Goal: Task Accomplishment & Management: Use online tool/utility

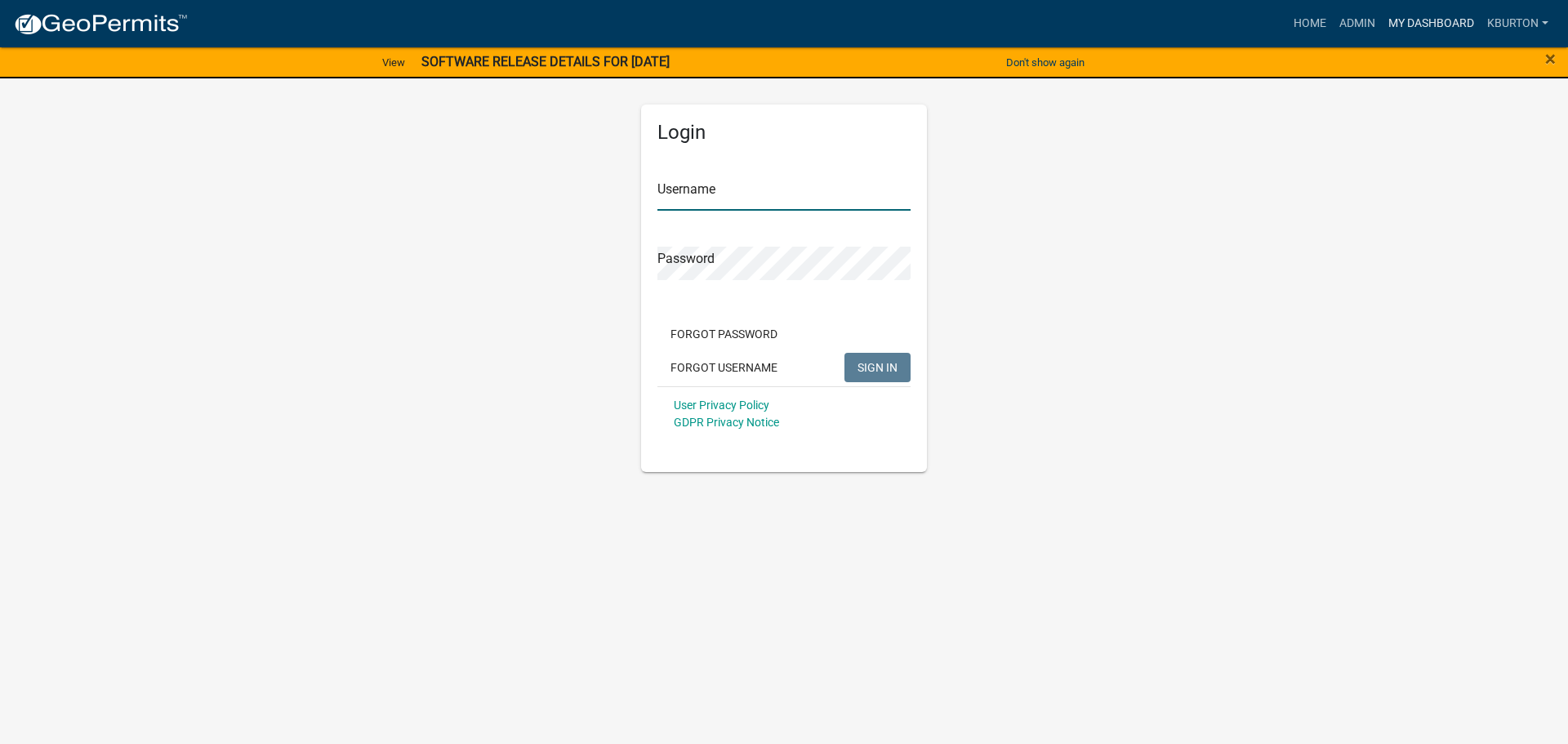
type input "kburton"
click at [1428, 25] on link "My Dashboard" at bounding box center [1431, 24] width 99 height 31
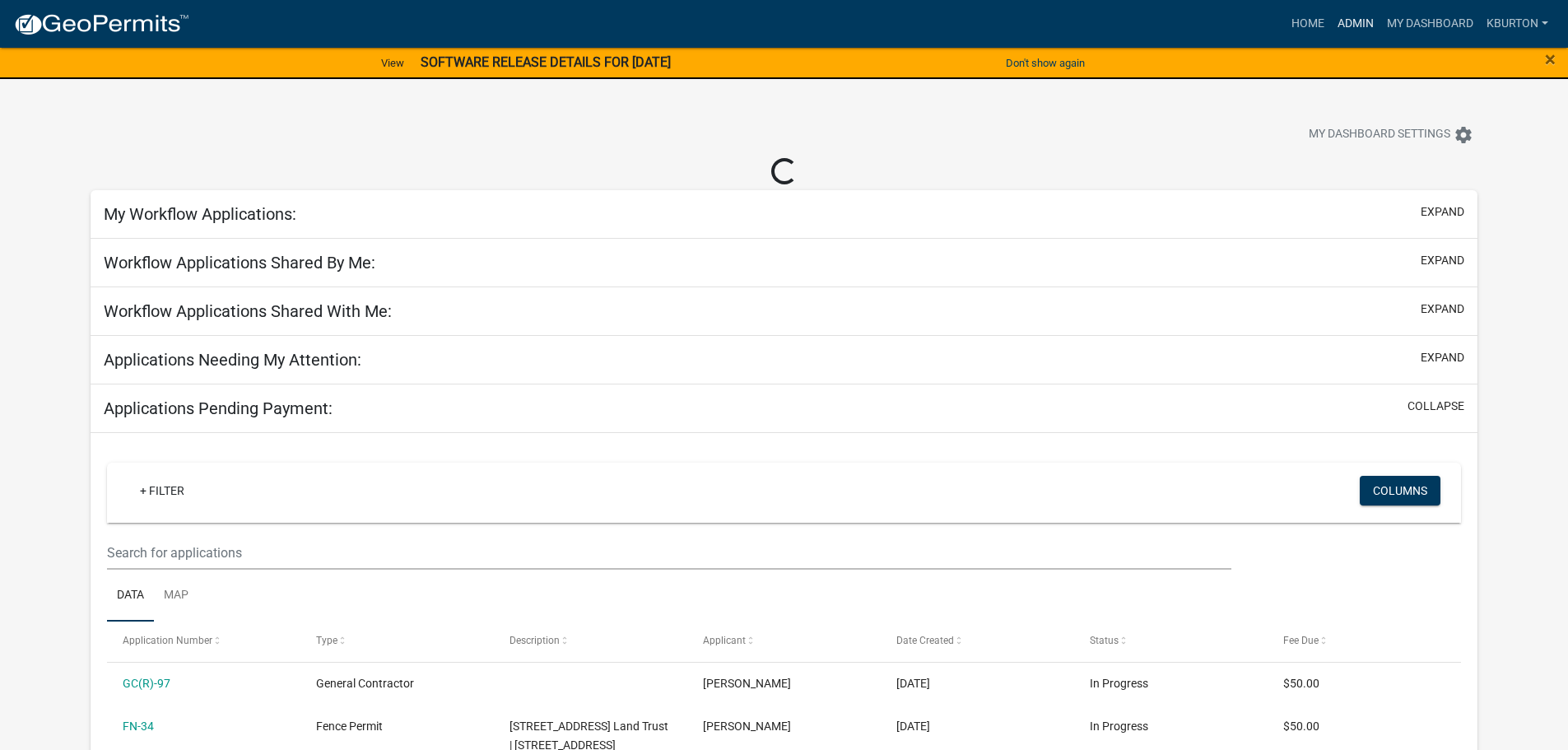
click at [1354, 27] on link "Admin" at bounding box center [1355, 24] width 49 height 31
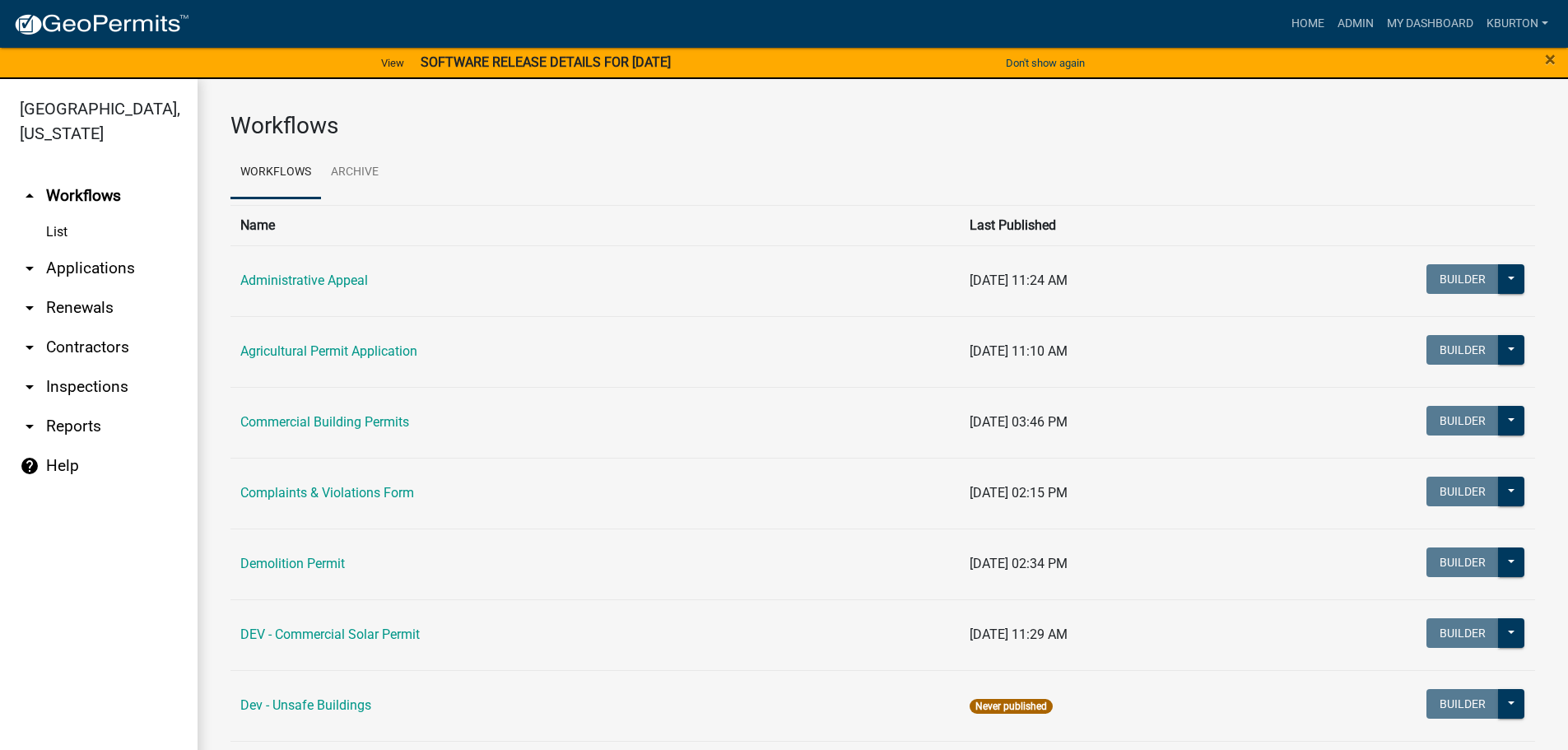
click at [113, 367] on link "arrow_drop_down Inspections" at bounding box center [99, 387] width 198 height 40
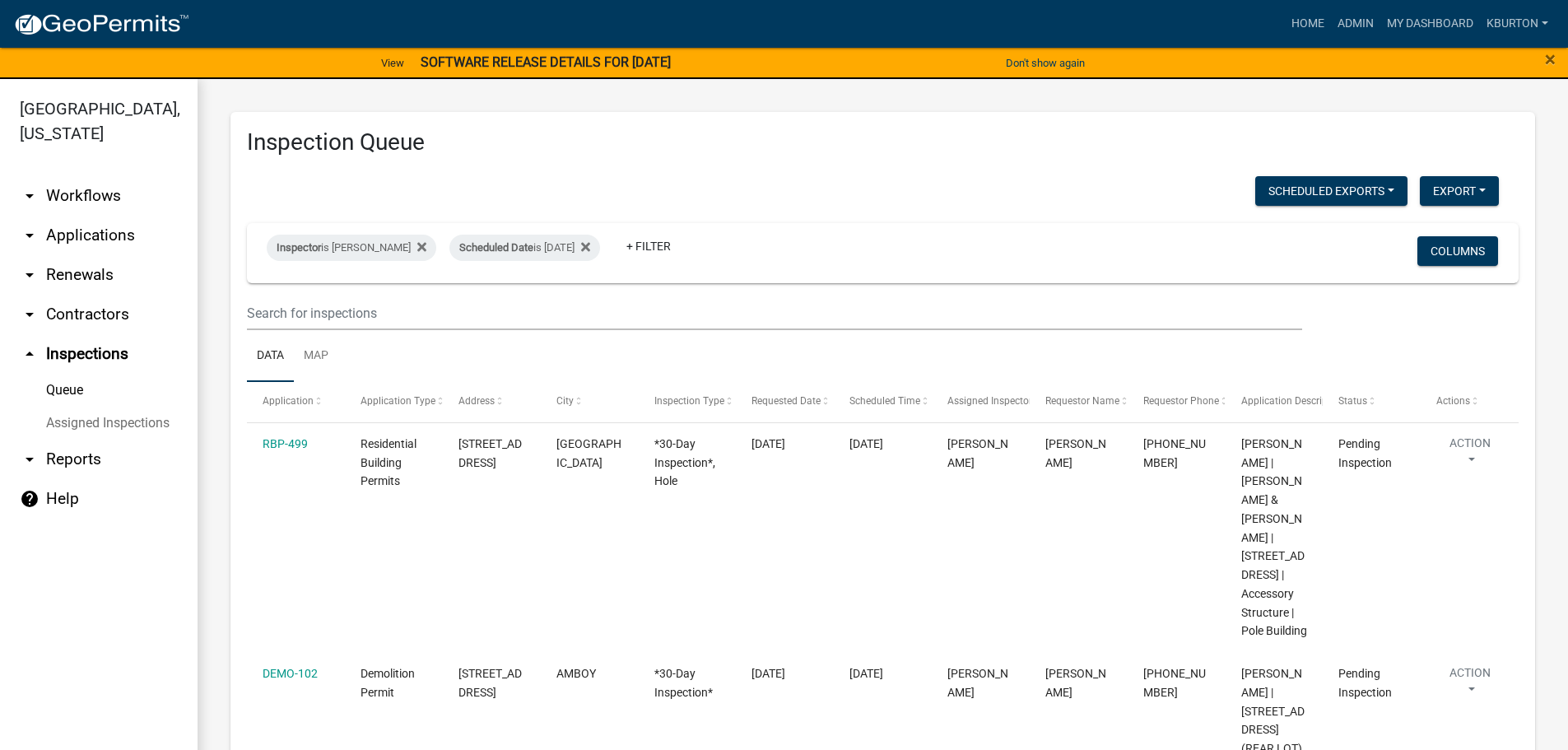
click at [124, 407] on link "Assigned Inspections" at bounding box center [99, 423] width 198 height 33
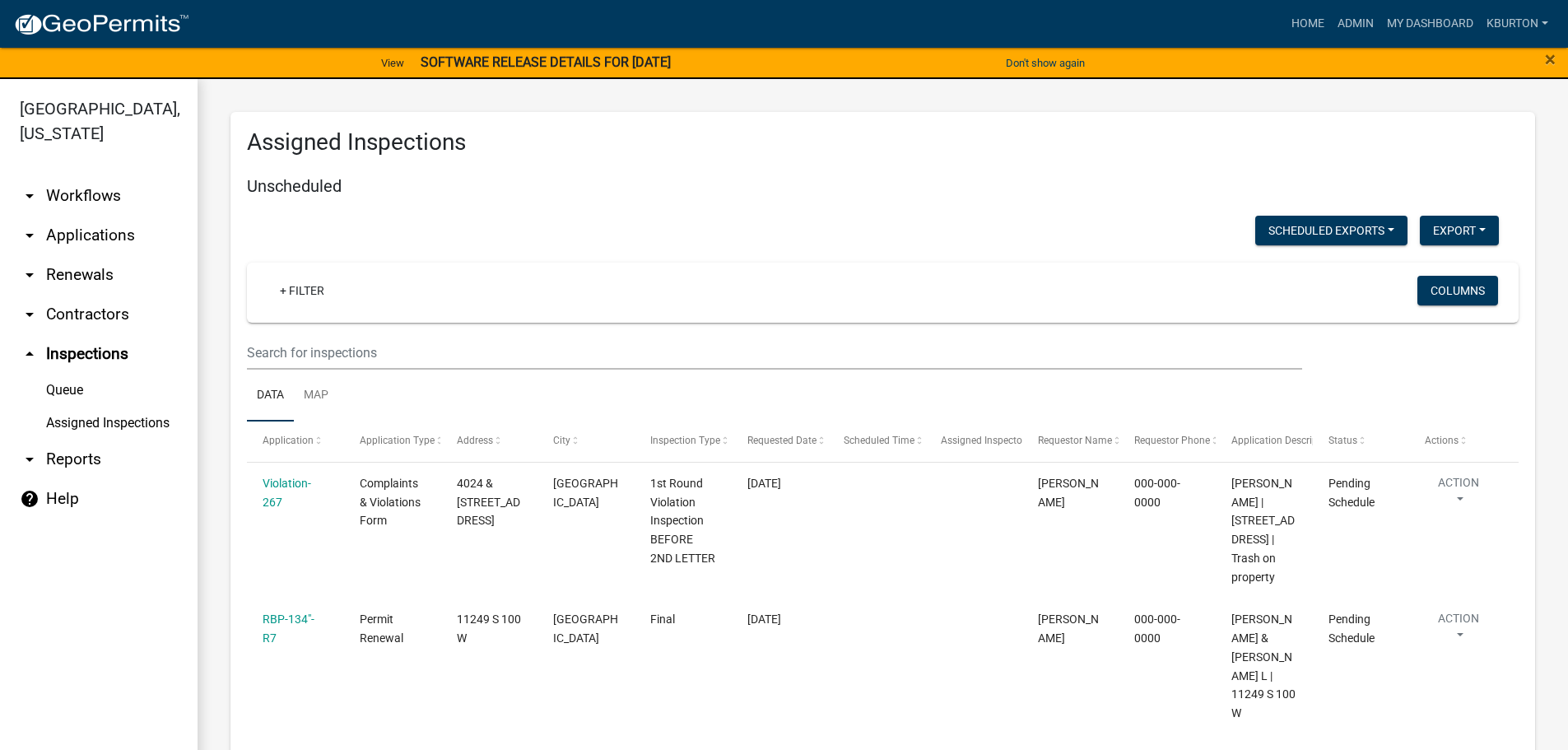
click at [75, 373] on link "Queue" at bounding box center [99, 390] width 198 height 33
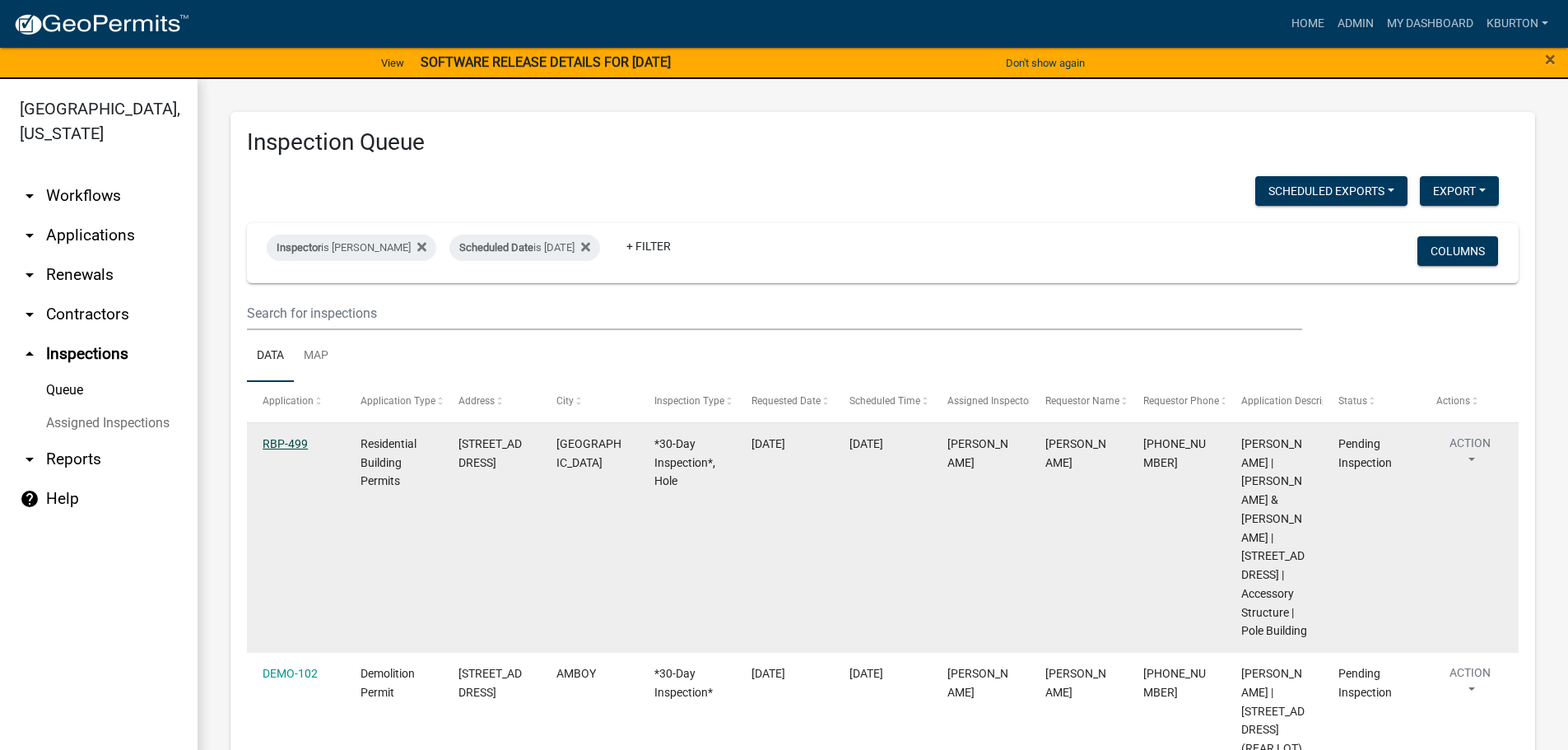
click at [302, 447] on link "RBP-499" at bounding box center [285, 443] width 46 height 13
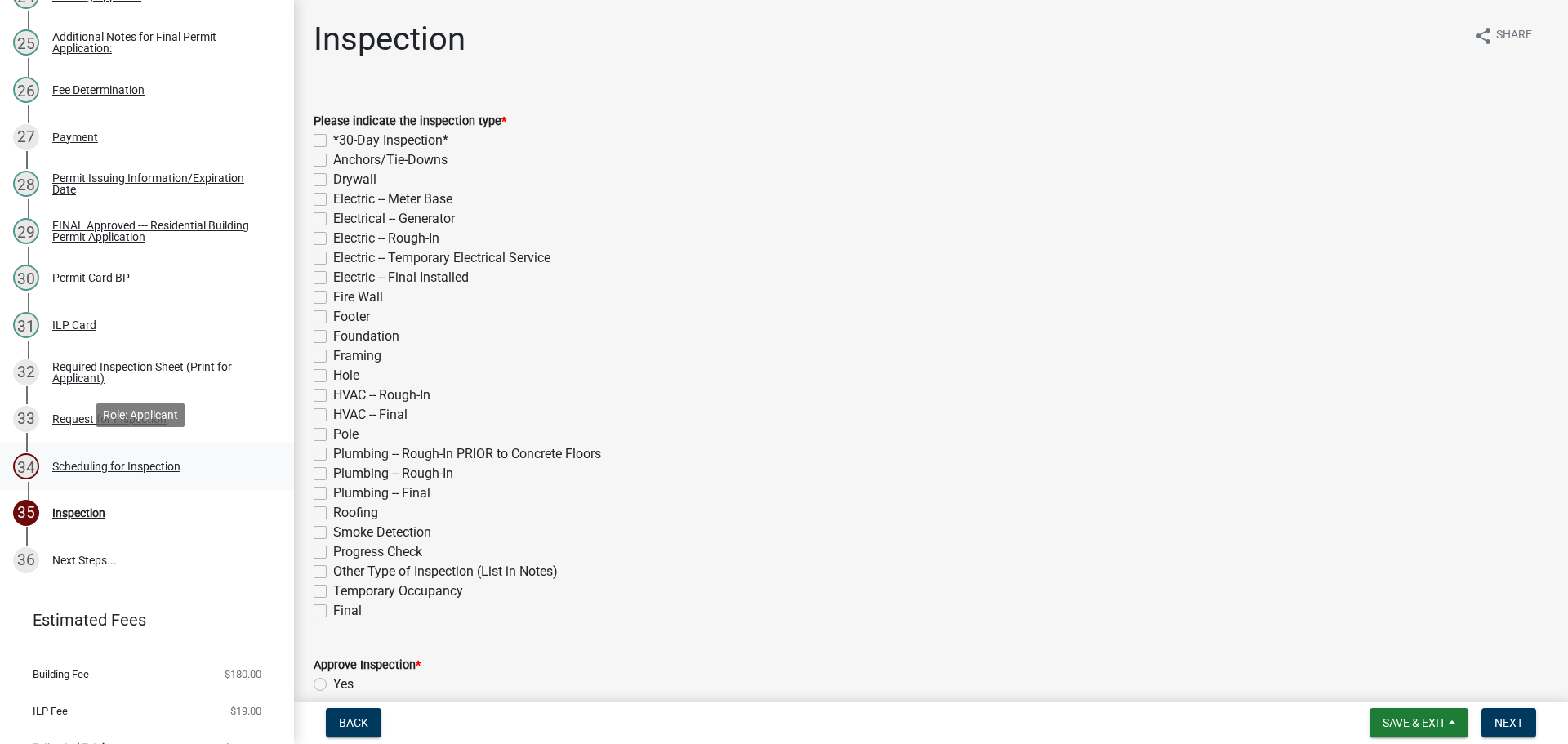
scroll to position [1404, 0]
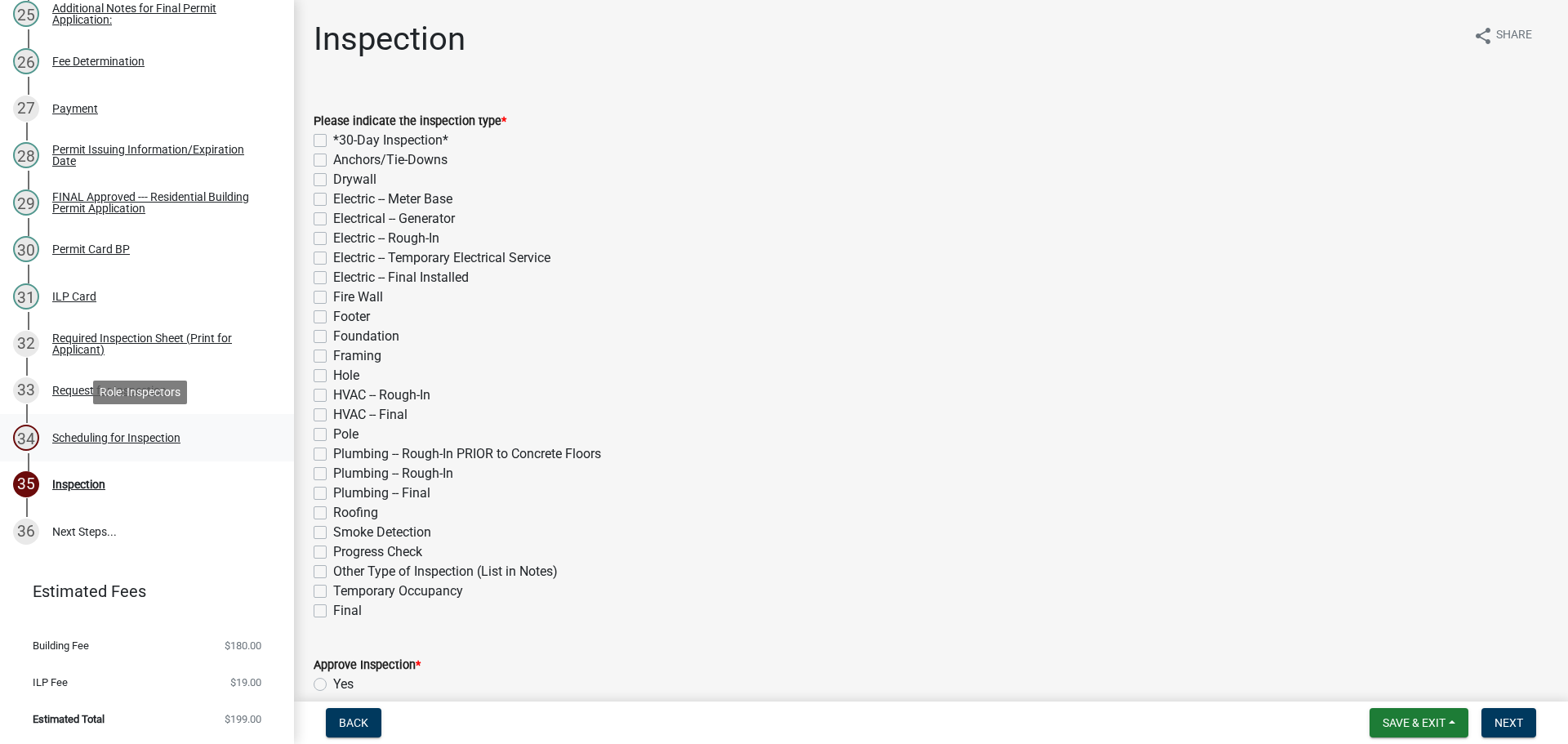
click at [150, 437] on div "Scheduling for Inspection" at bounding box center [116, 437] width 128 height 11
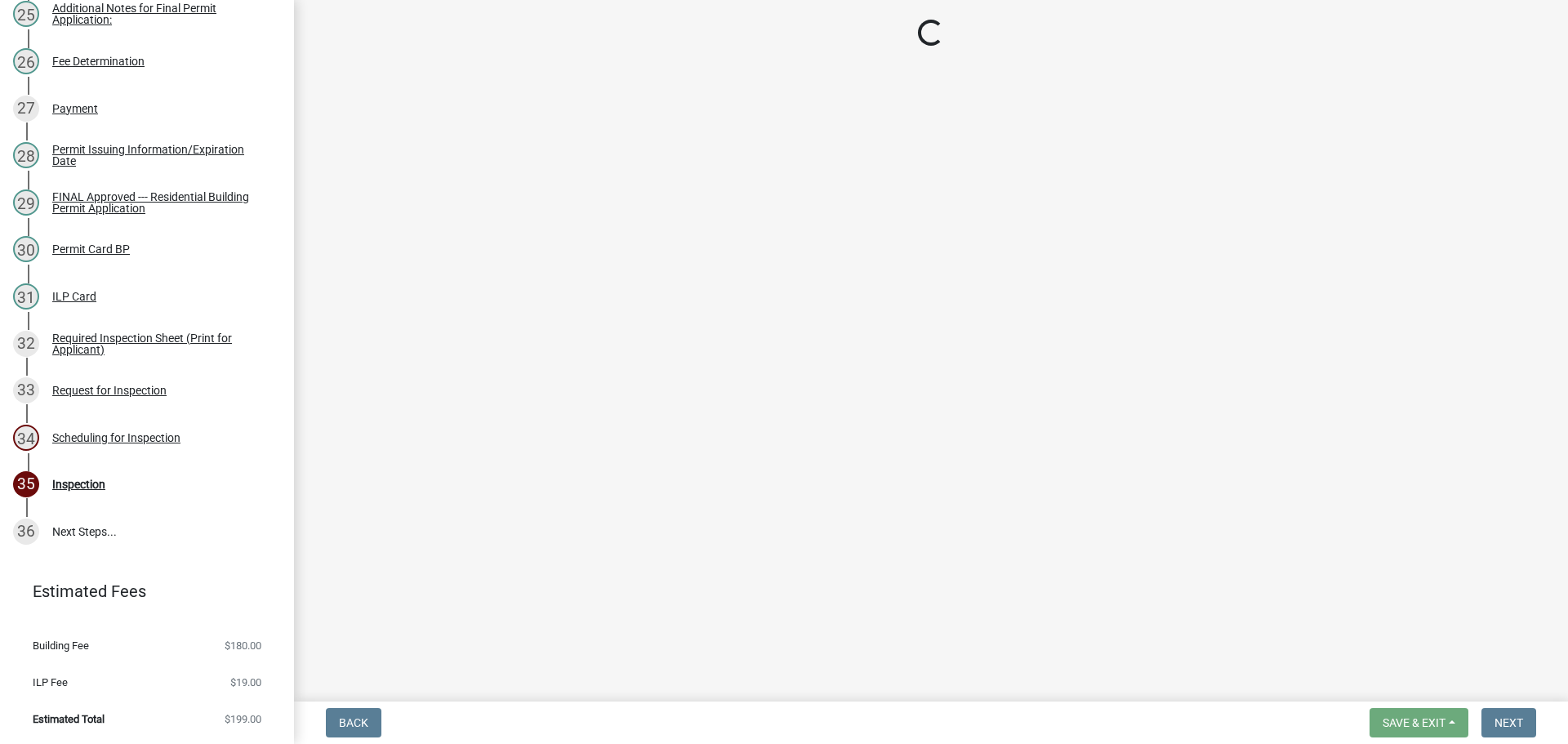
select select "25b75ae6-03c7-4280-9b34-fcf63005d5e5"
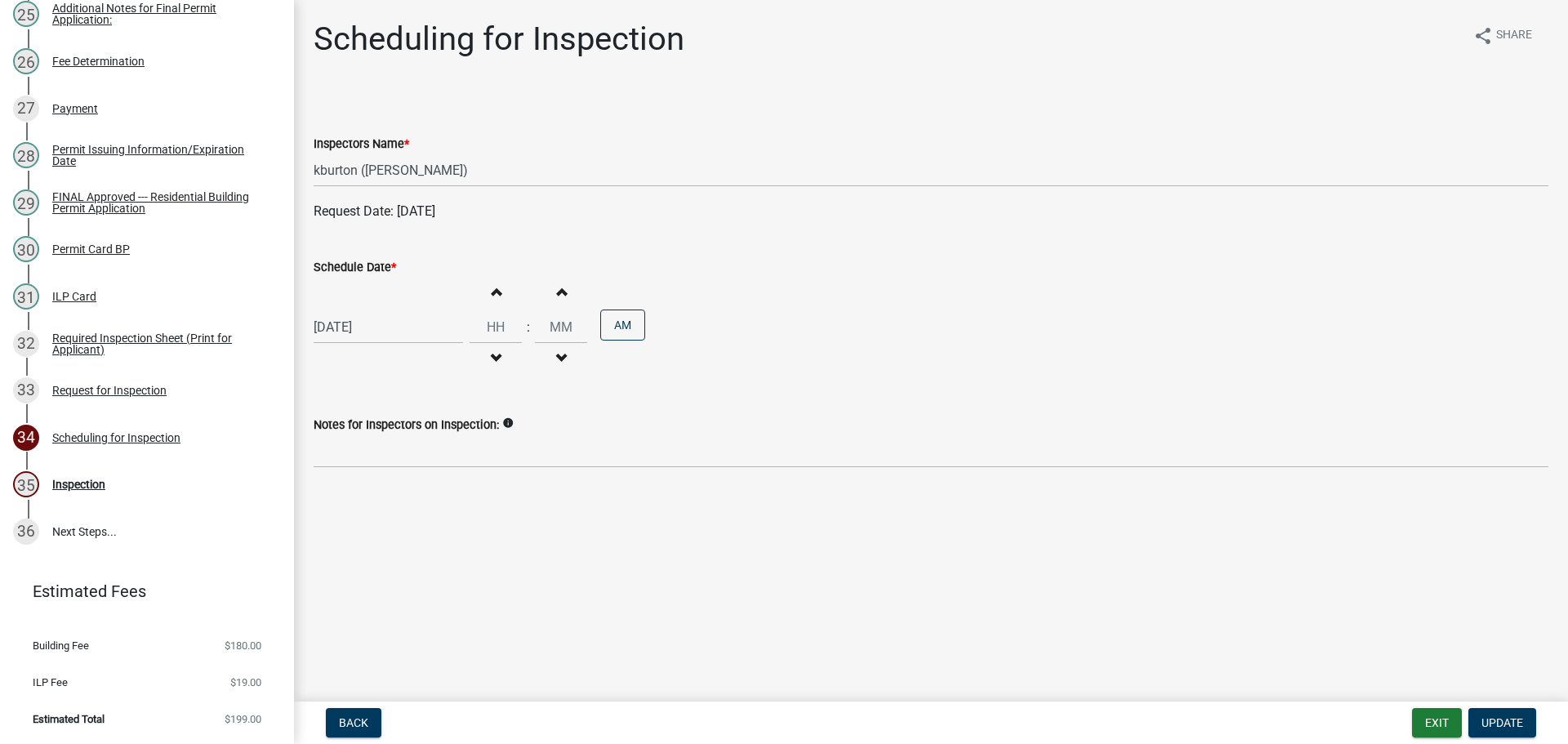
click at [376, 264] on label "Schedule Date *" at bounding box center [354, 267] width 83 height 11
click at [376, 311] on input "[DATE]" at bounding box center [388, 327] width 149 height 33
select select "10"
select select "2025"
click at [383, 445] on div "8" at bounding box center [382, 439] width 26 height 26
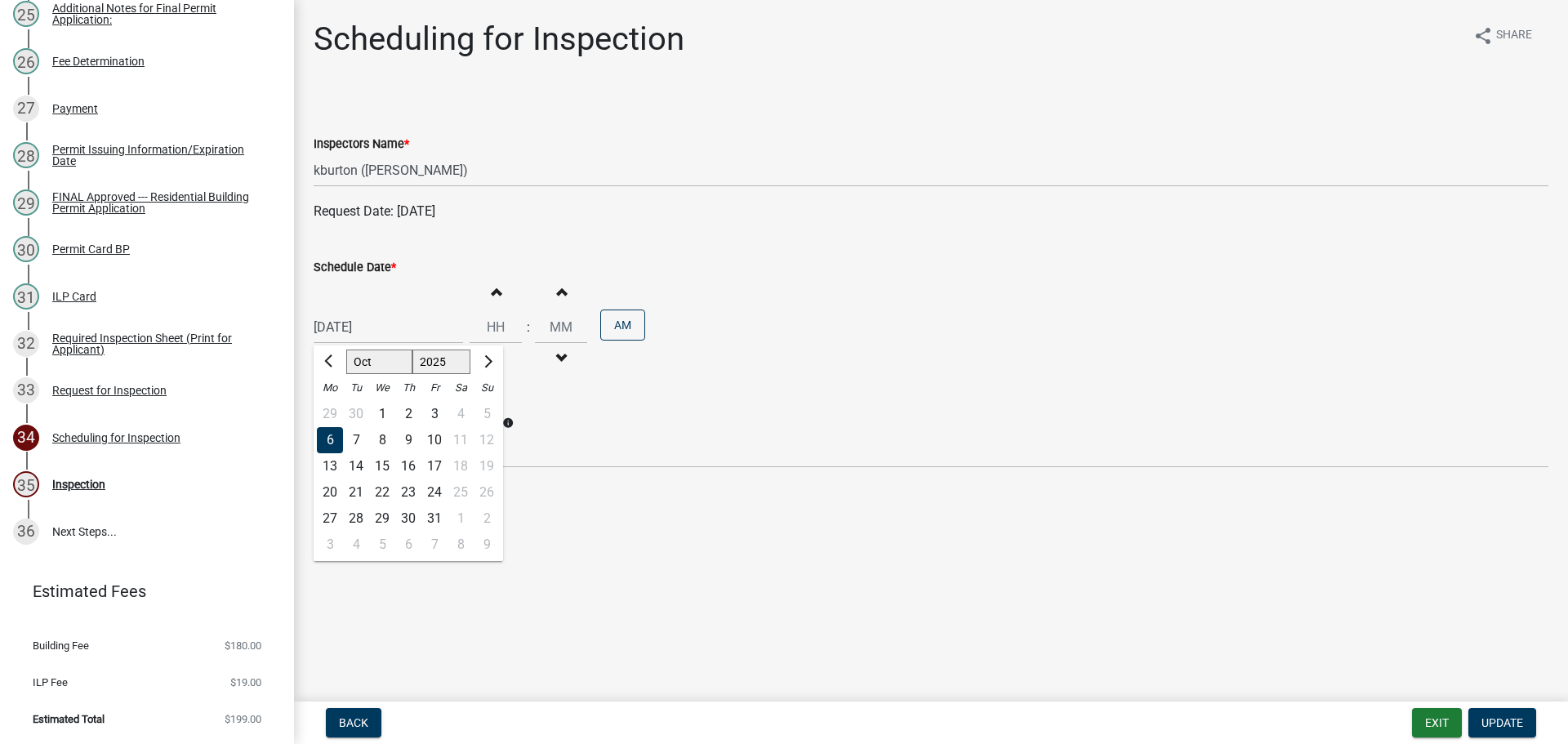
type input "[DATE]"
click at [1514, 718] on span "Update" at bounding box center [1502, 722] width 42 height 13
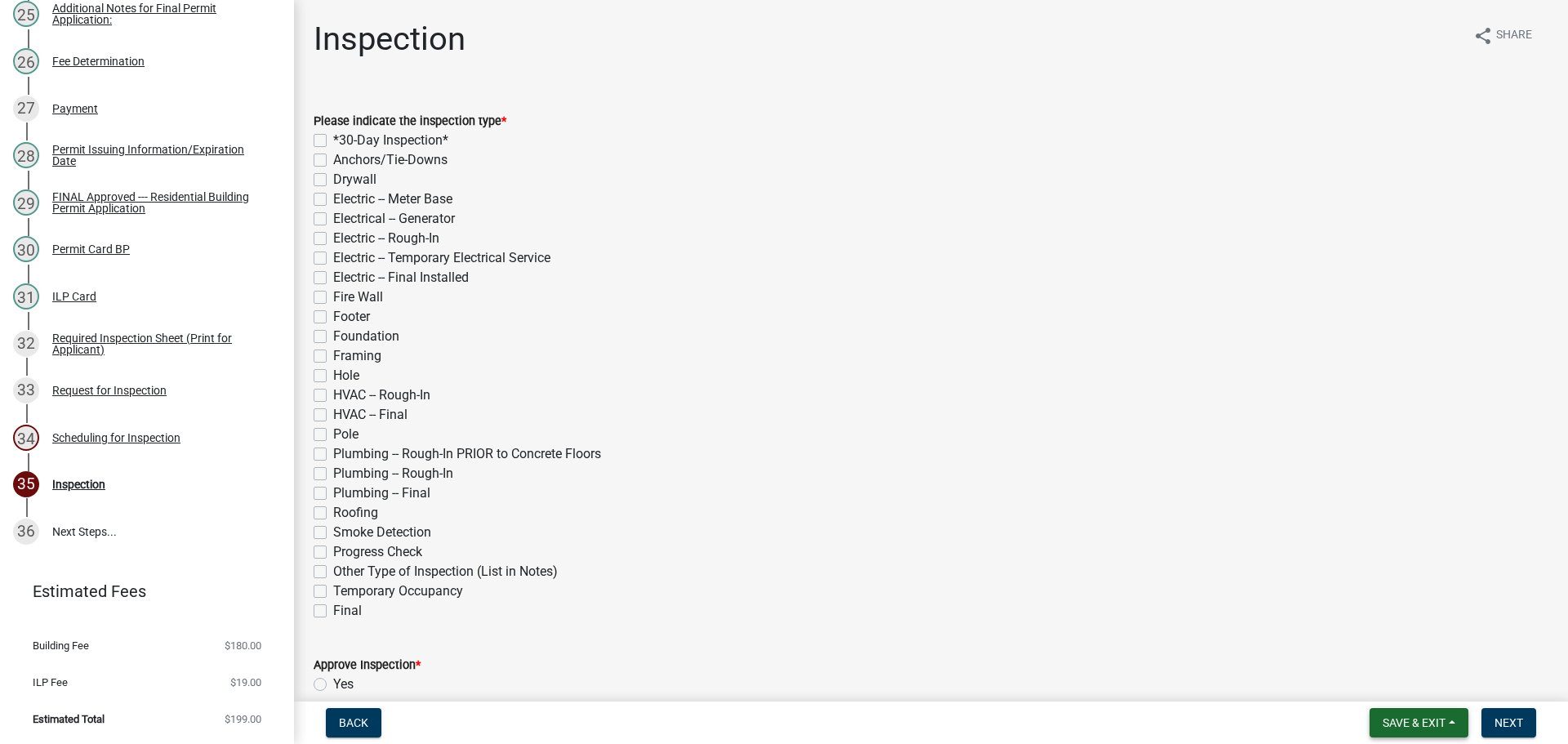
click at [1454, 724] on button "Save & Exit" at bounding box center [1419, 723] width 99 height 29
click at [1443, 693] on button "Save & Exit" at bounding box center [1403, 680] width 131 height 39
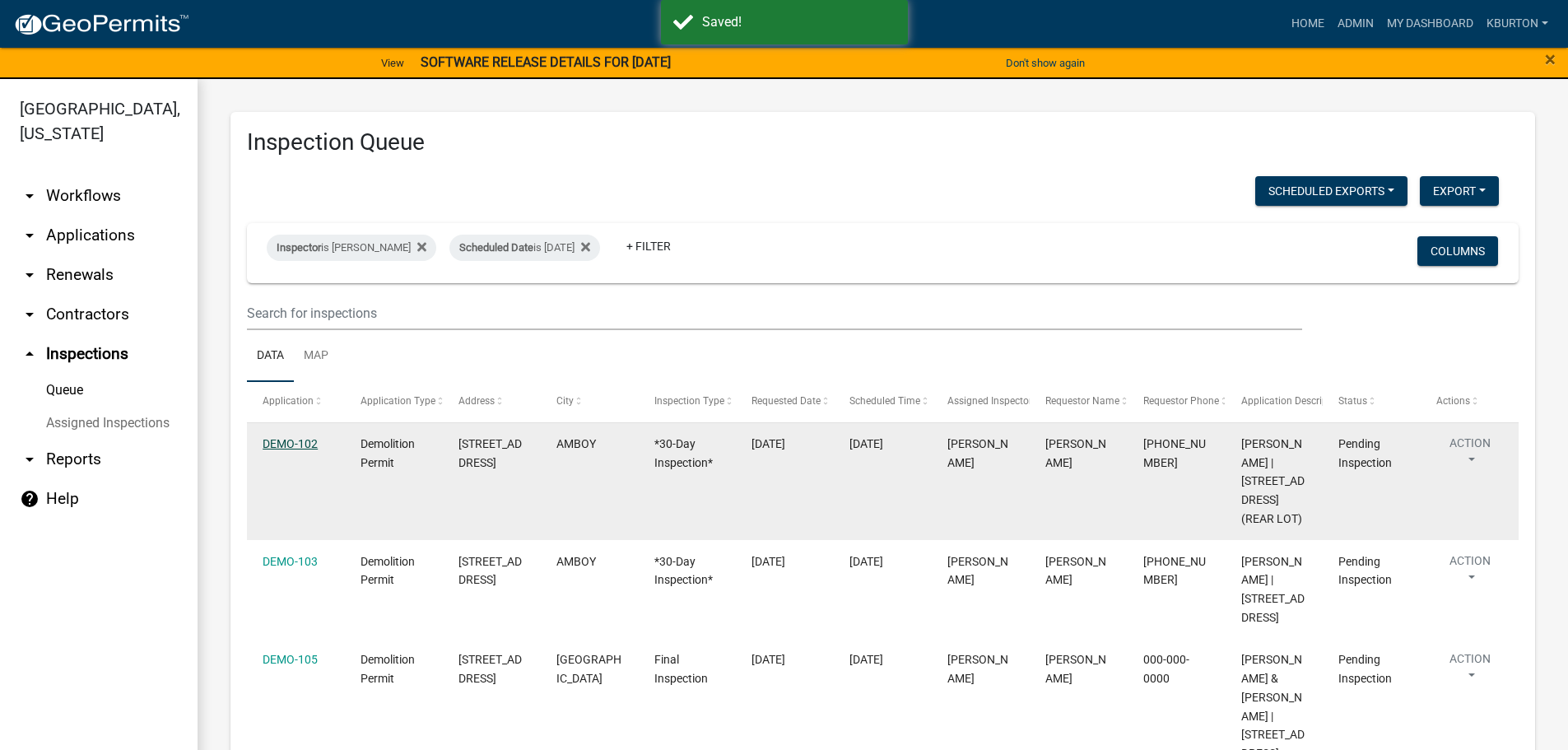
click at [294, 445] on link "DEMO-102" at bounding box center [290, 443] width 55 height 13
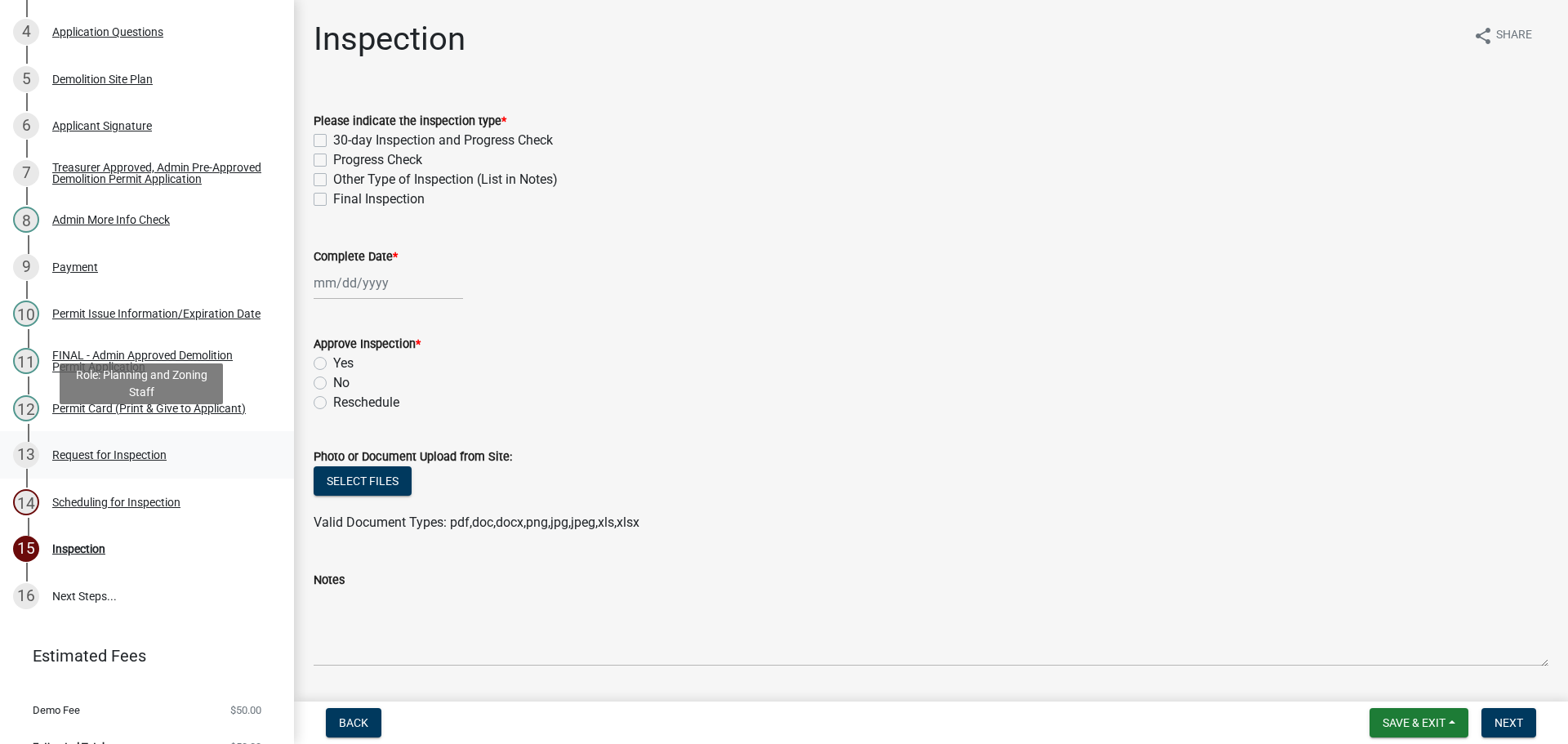
scroll to position [404, 0]
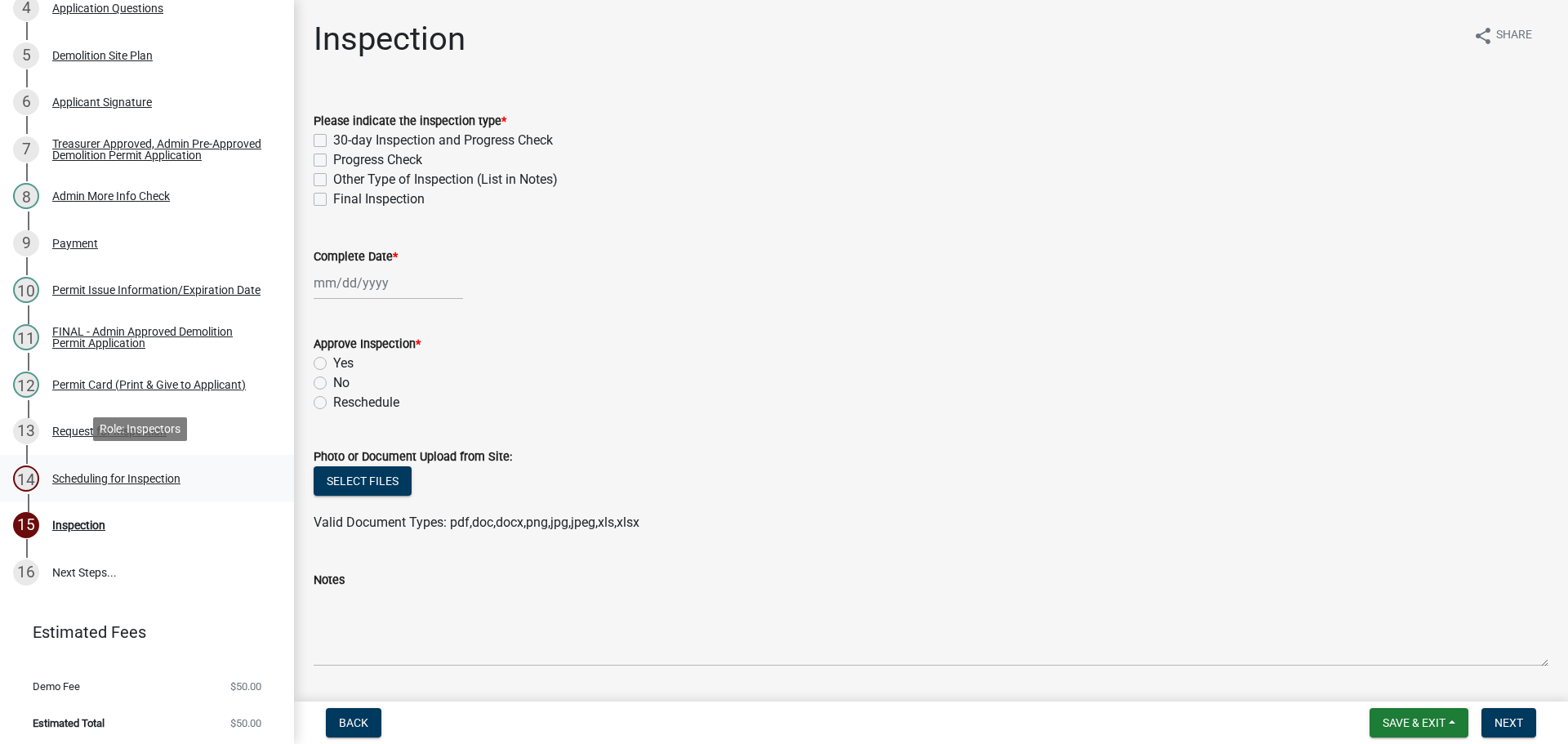
click at [136, 473] on div "Scheduling for Inspection" at bounding box center [116, 478] width 128 height 11
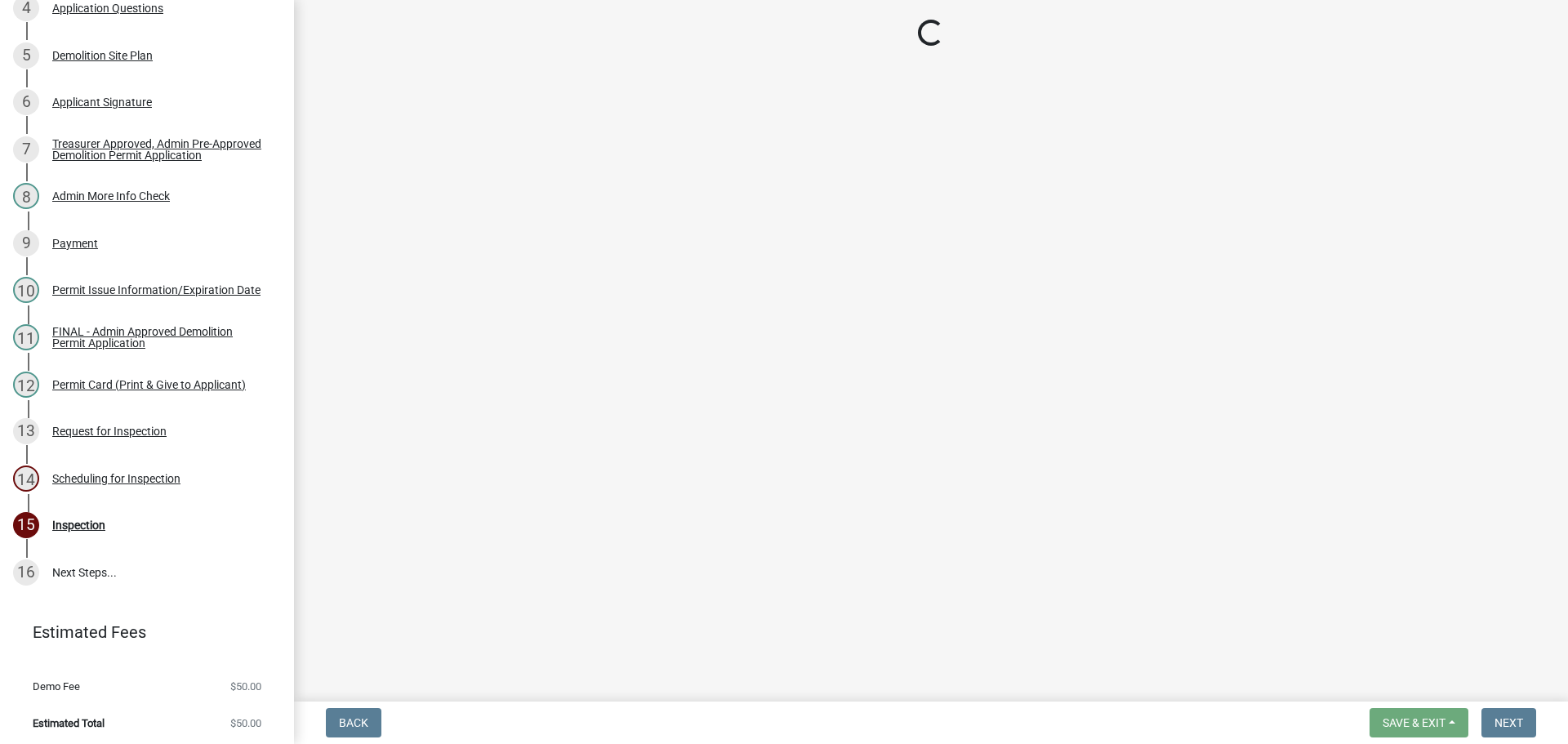
select select "25b75ae6-03c7-4280-9b34-fcf63005d5e5"
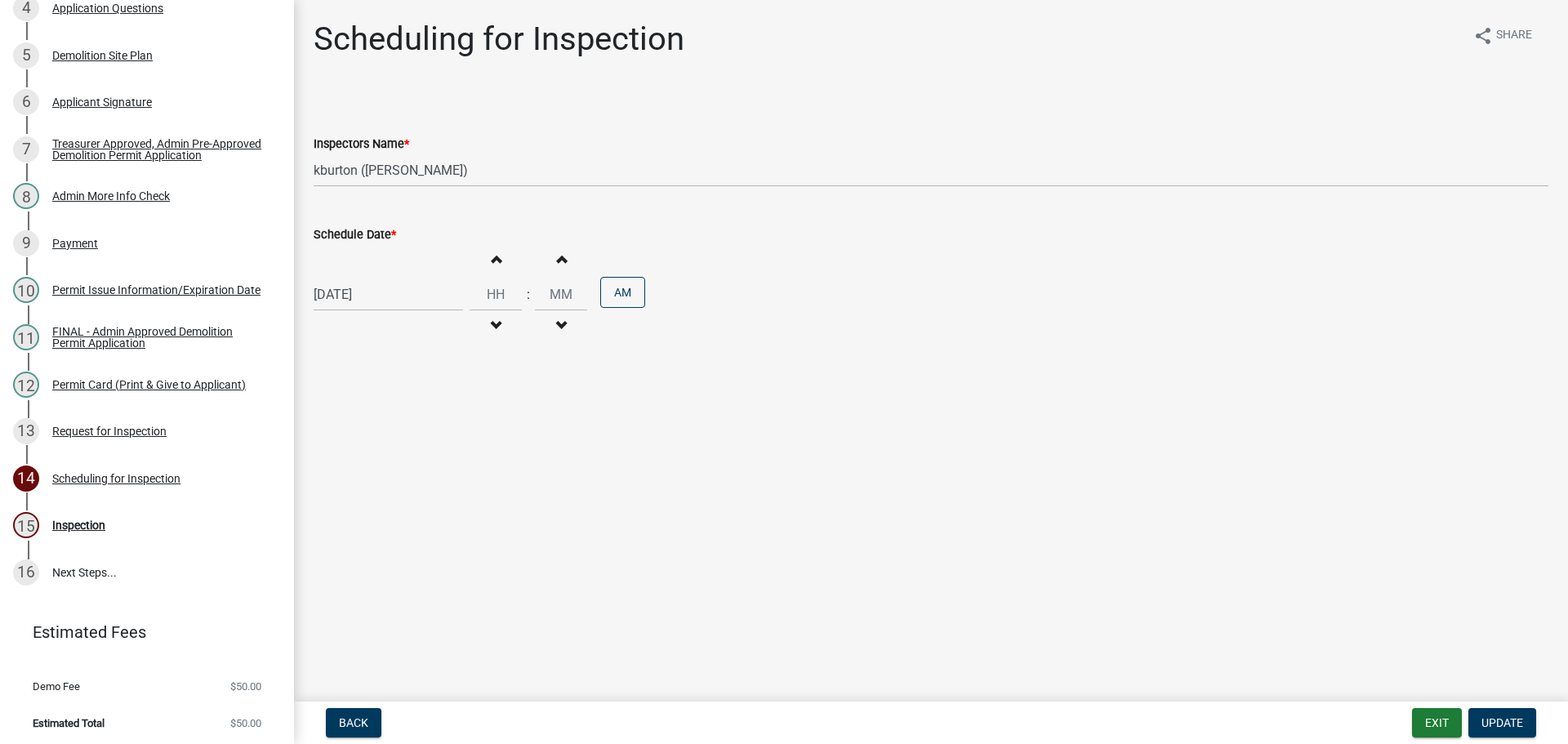
click at [353, 235] on label "Schedule Date *" at bounding box center [354, 235] width 83 height 11
click at [353, 277] on input "[DATE]" at bounding box center [388, 294] width 149 height 33
select select "10"
select select "2025"
click at [416, 407] on div "9" at bounding box center [408, 407] width 26 height 26
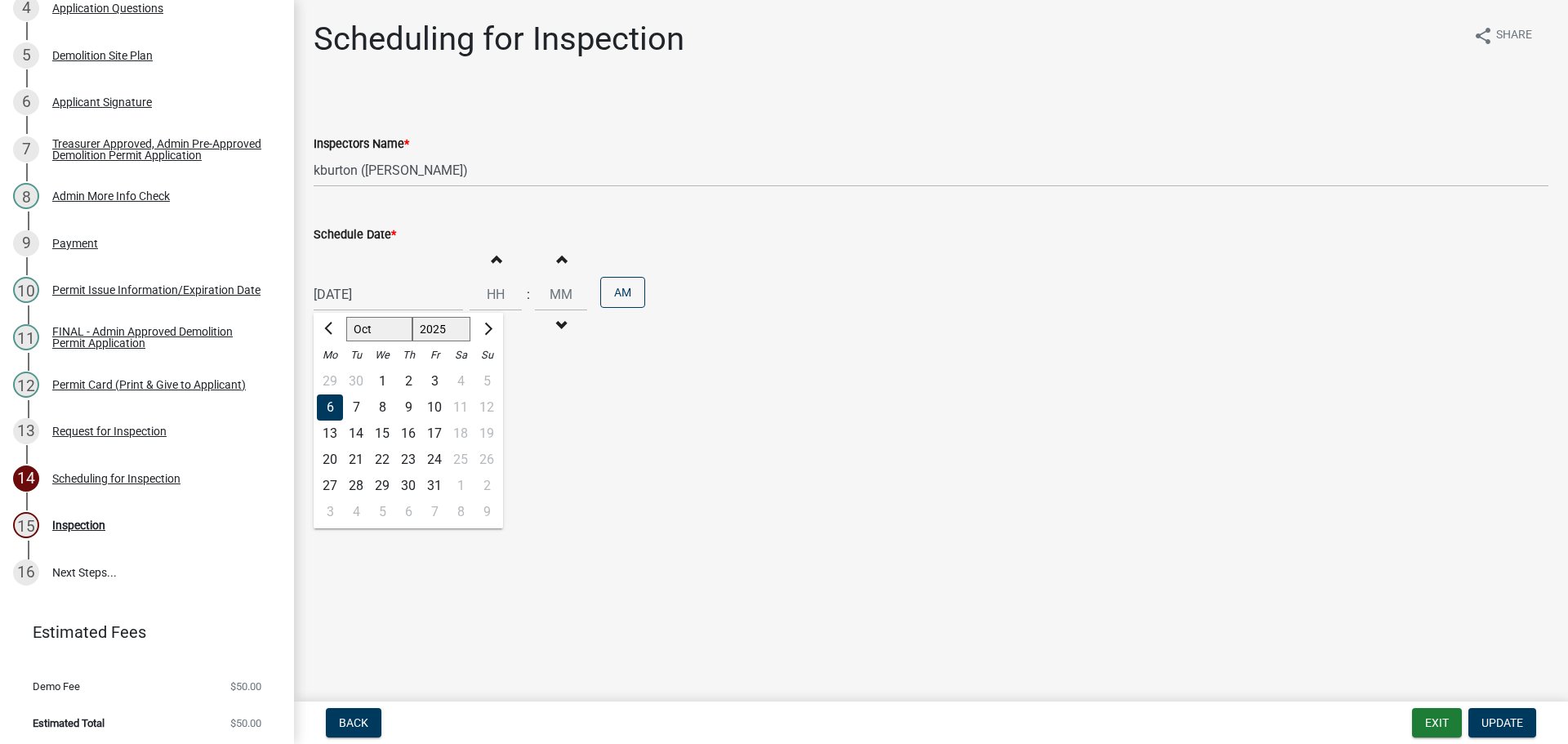
type input "[DATE]"
click at [1512, 716] on span "Update" at bounding box center [1502, 722] width 42 height 13
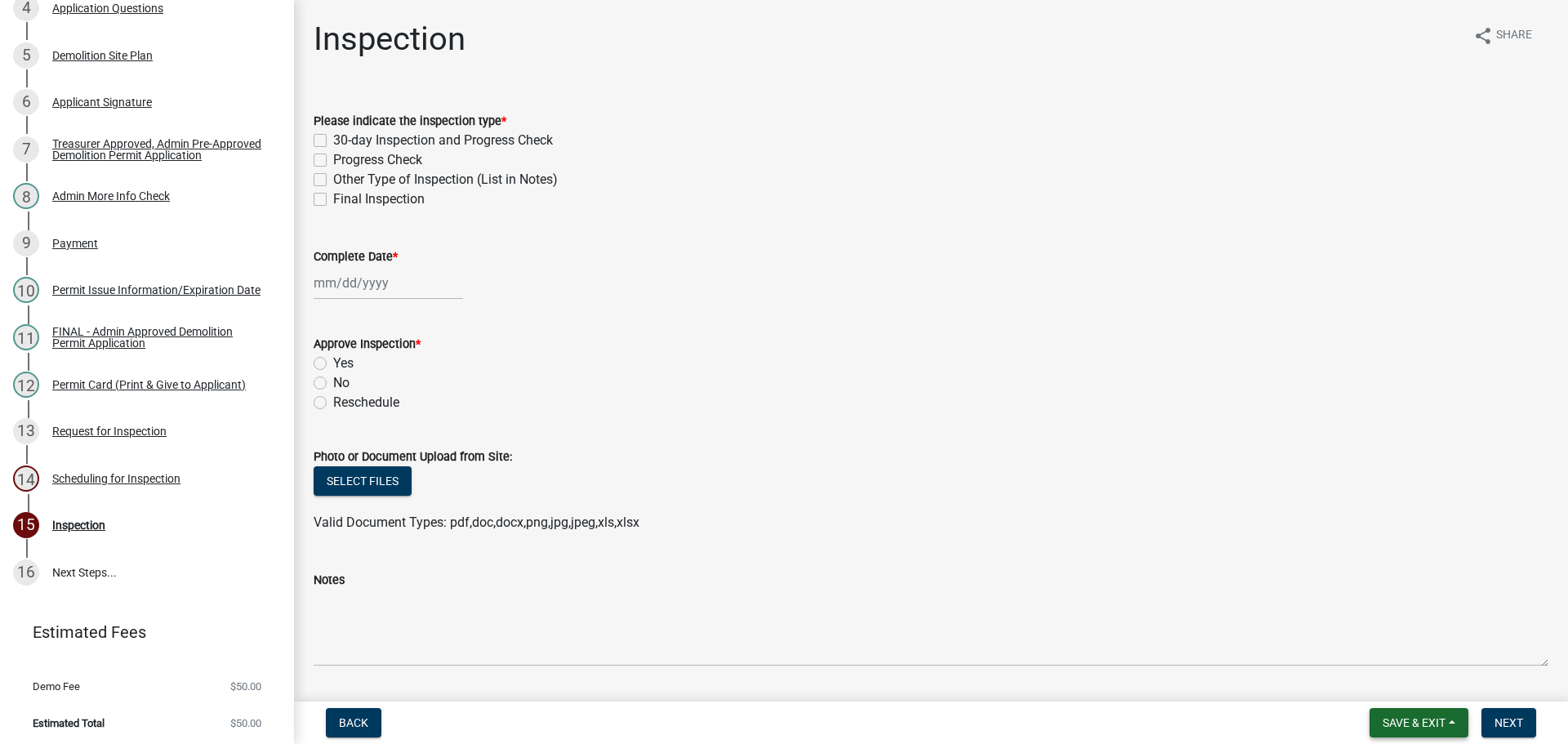
click at [1419, 721] on span "Save & Exit" at bounding box center [1414, 722] width 63 height 13
click at [1399, 679] on button "Save & Exit" at bounding box center [1403, 680] width 131 height 39
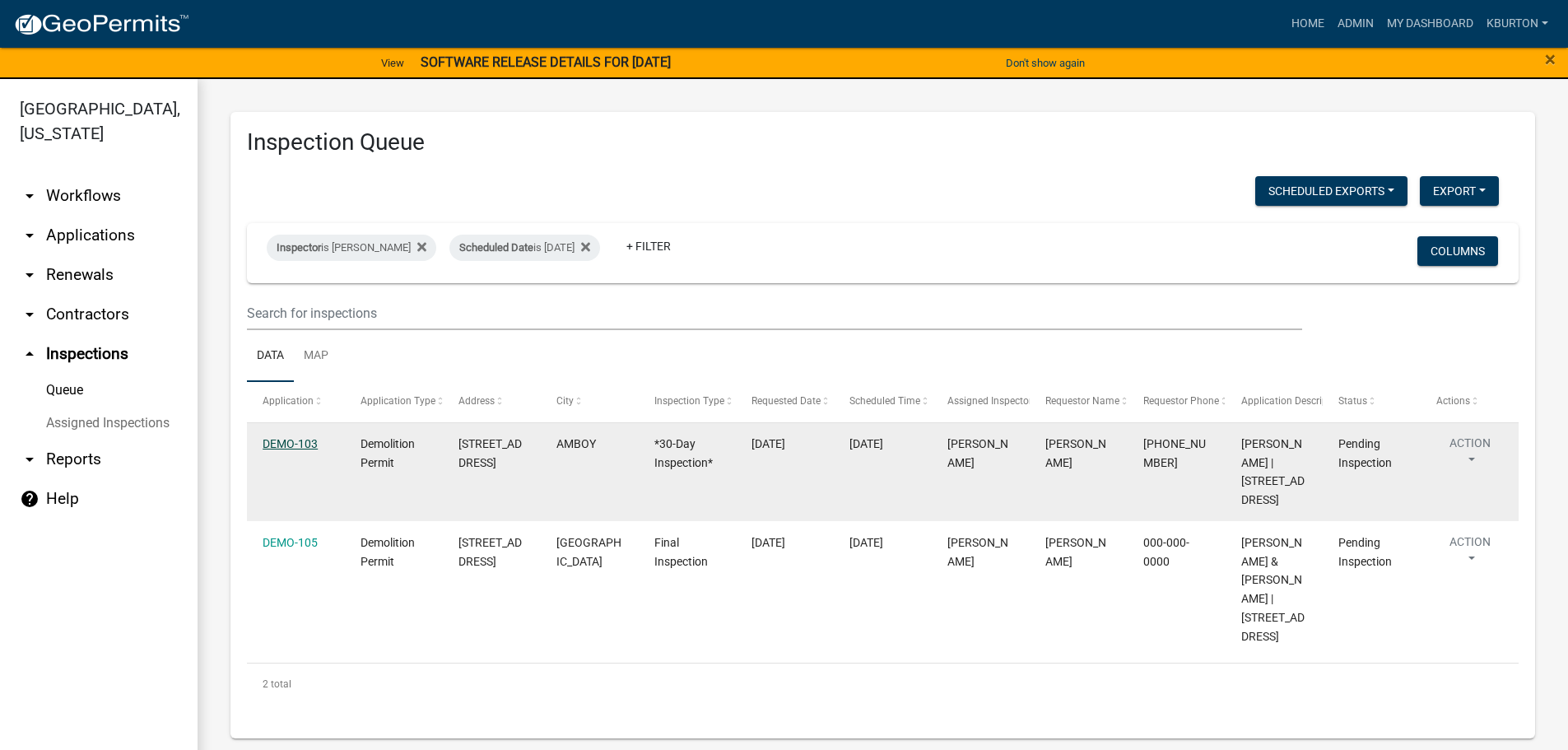
click at [282, 441] on link "DEMO-103" at bounding box center [290, 443] width 55 height 13
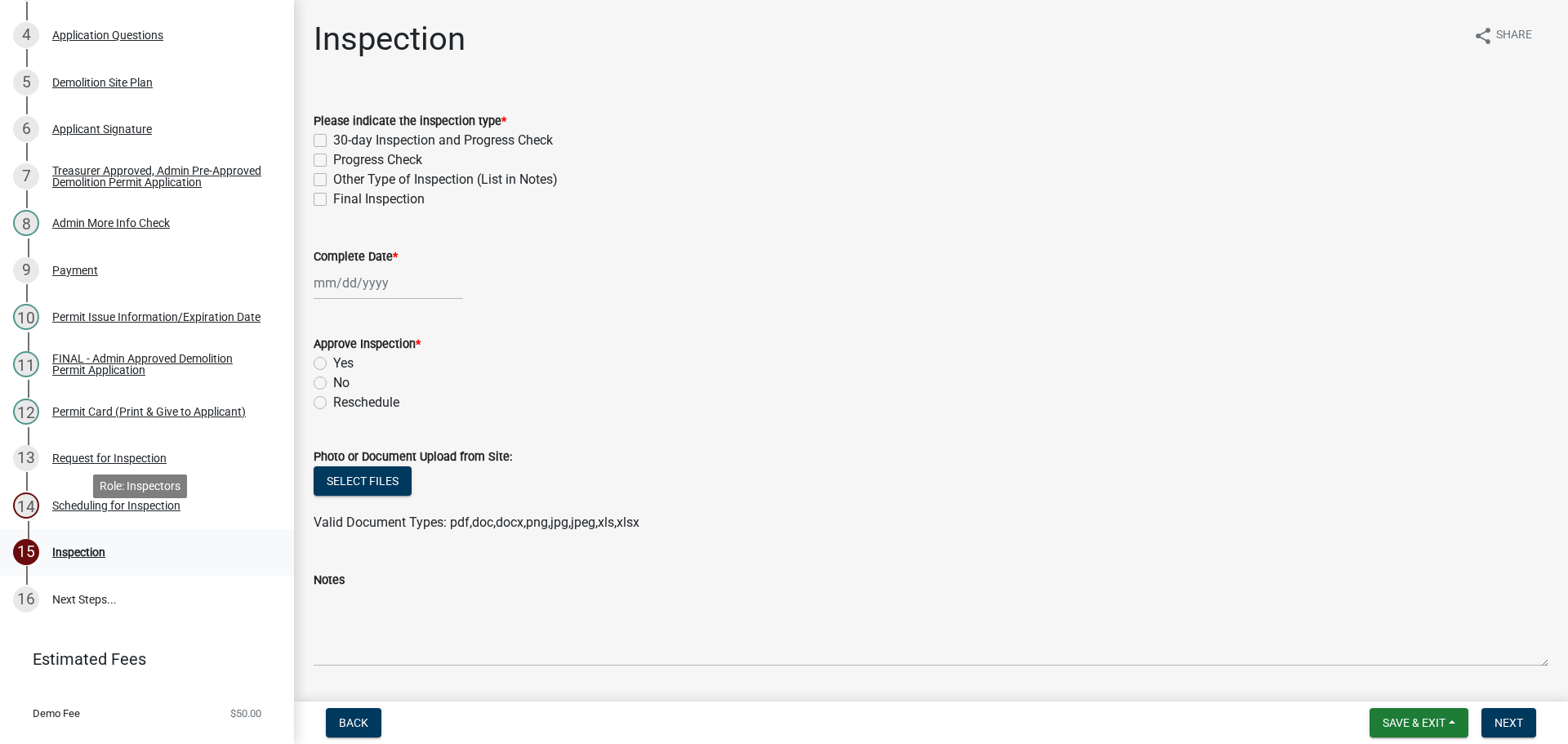
scroll to position [404, 0]
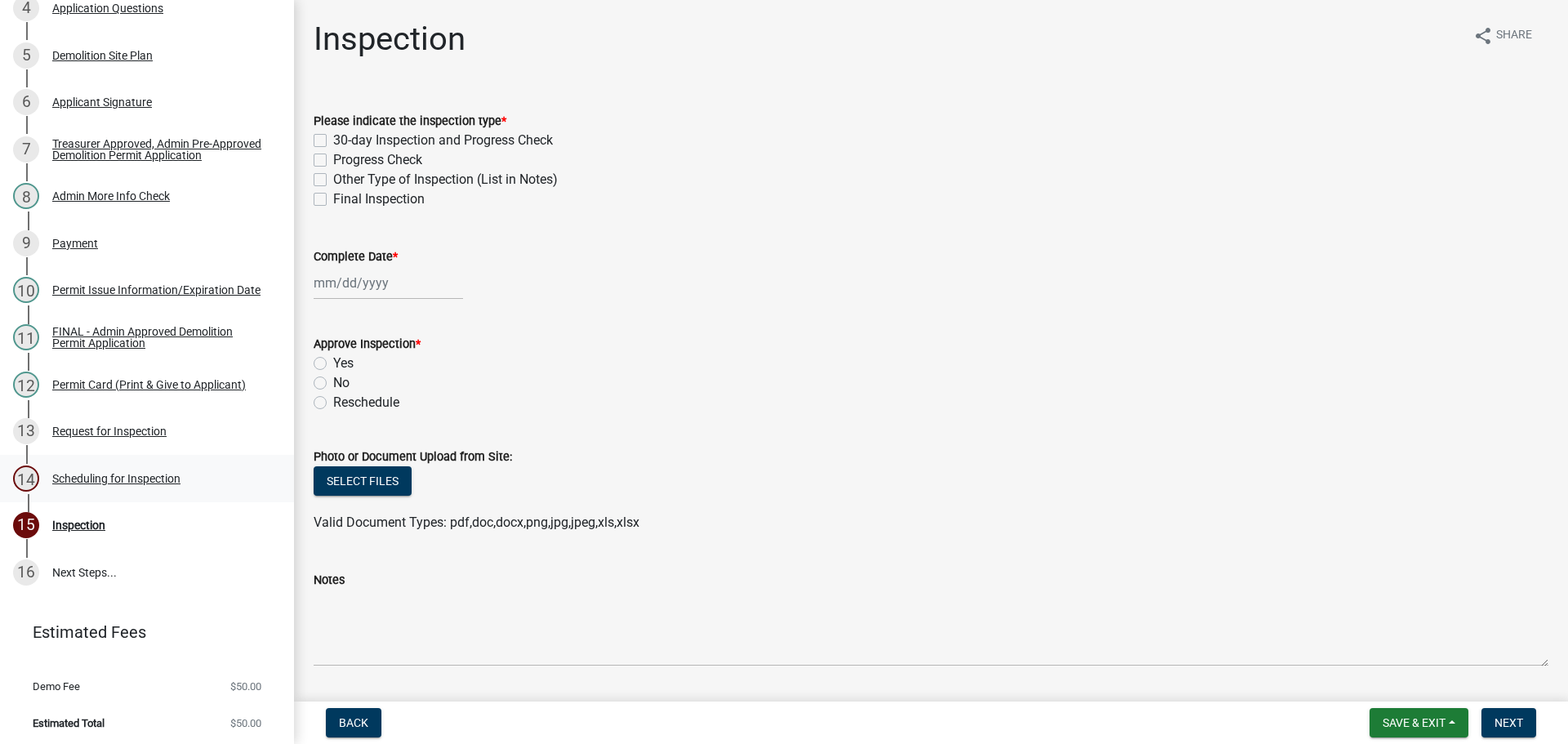
click at [154, 476] on div "Scheduling for Inspection" at bounding box center [116, 478] width 128 height 11
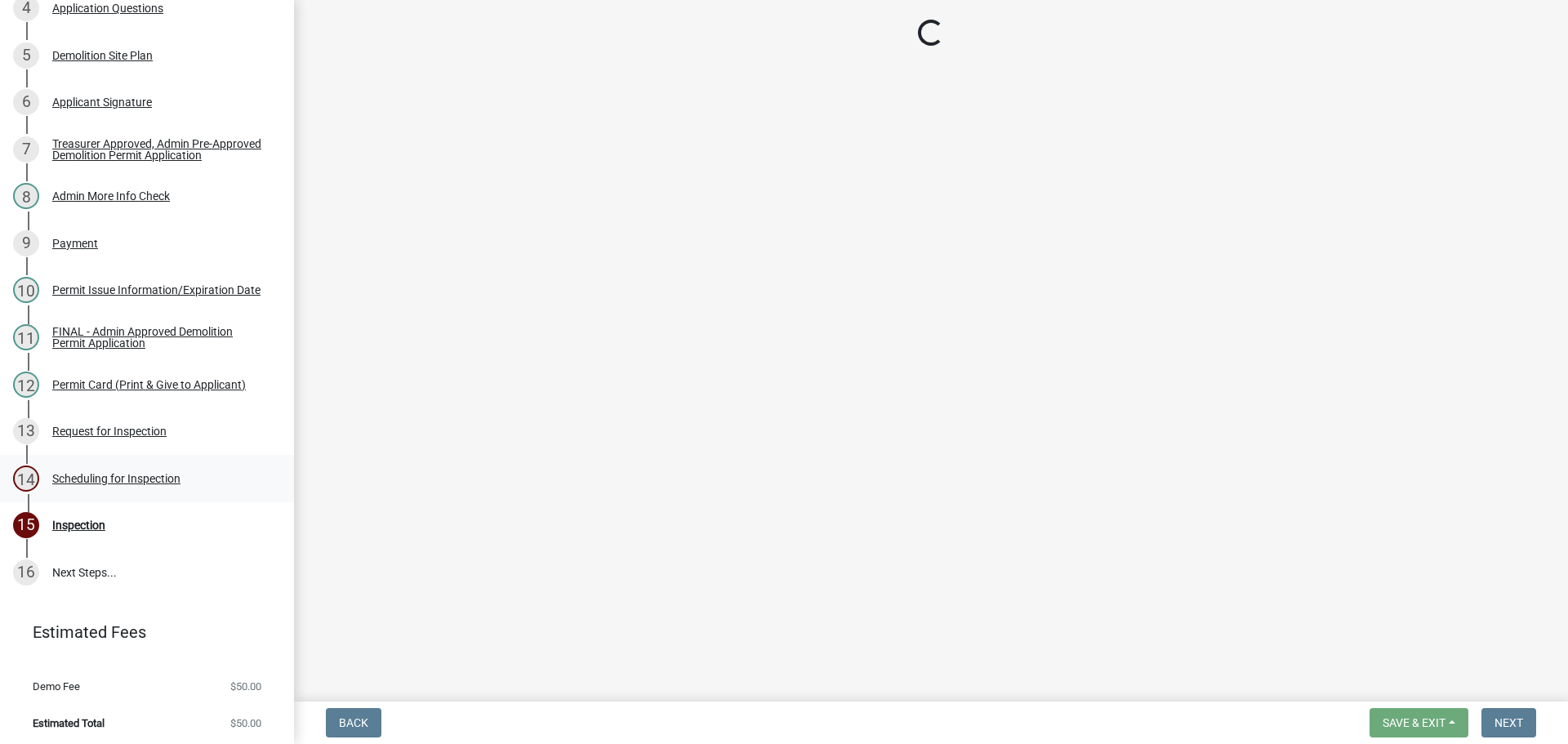
select select "25b75ae6-03c7-4280-9b34-fcf63005d5e5"
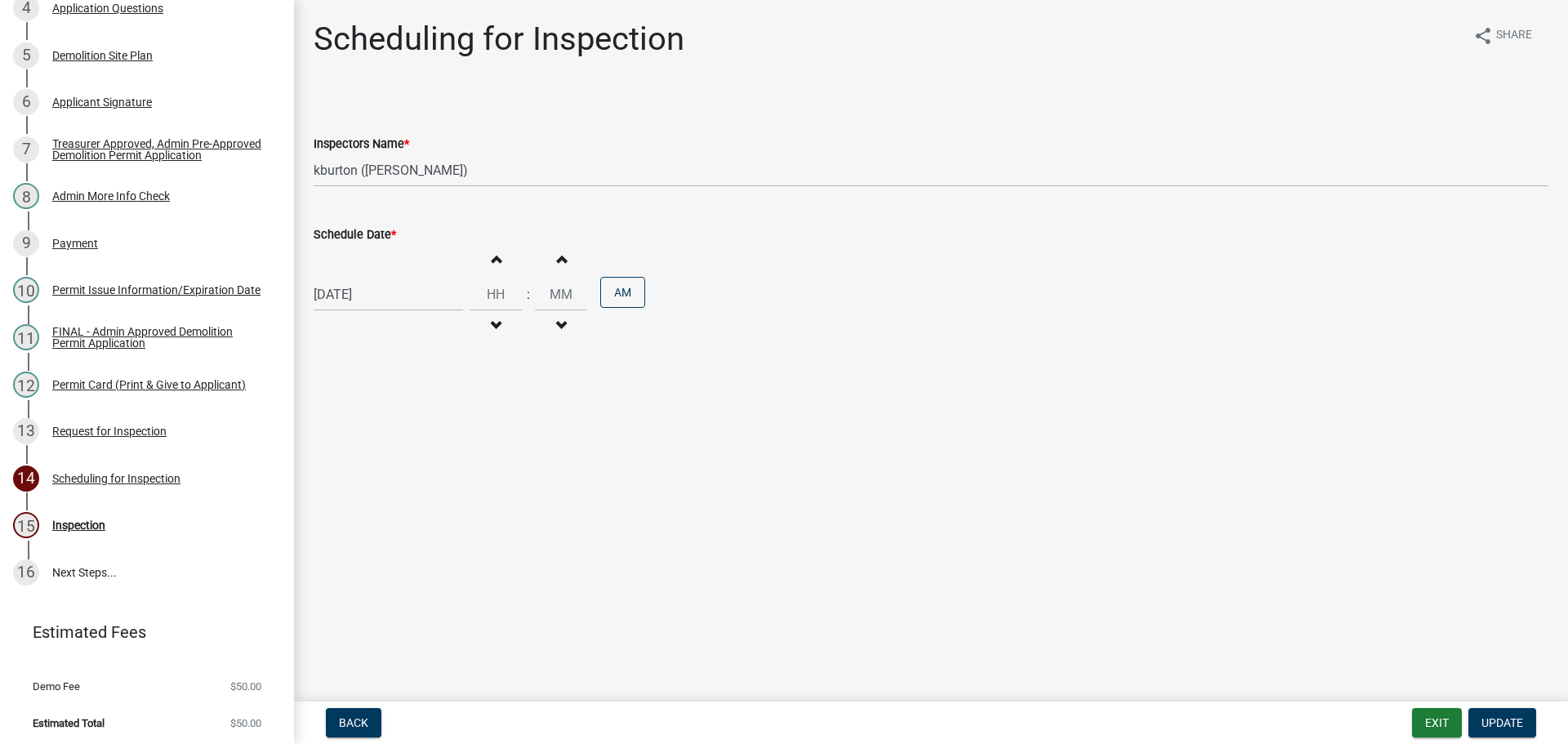
click at [362, 242] on div "Schedule Date *" at bounding box center [930, 234] width 1235 height 20
click at [360, 236] on label "Schedule Date *" at bounding box center [354, 235] width 83 height 11
click at [360, 277] on input "[DATE]" at bounding box center [388, 294] width 149 height 33
select select "10"
select select "2025"
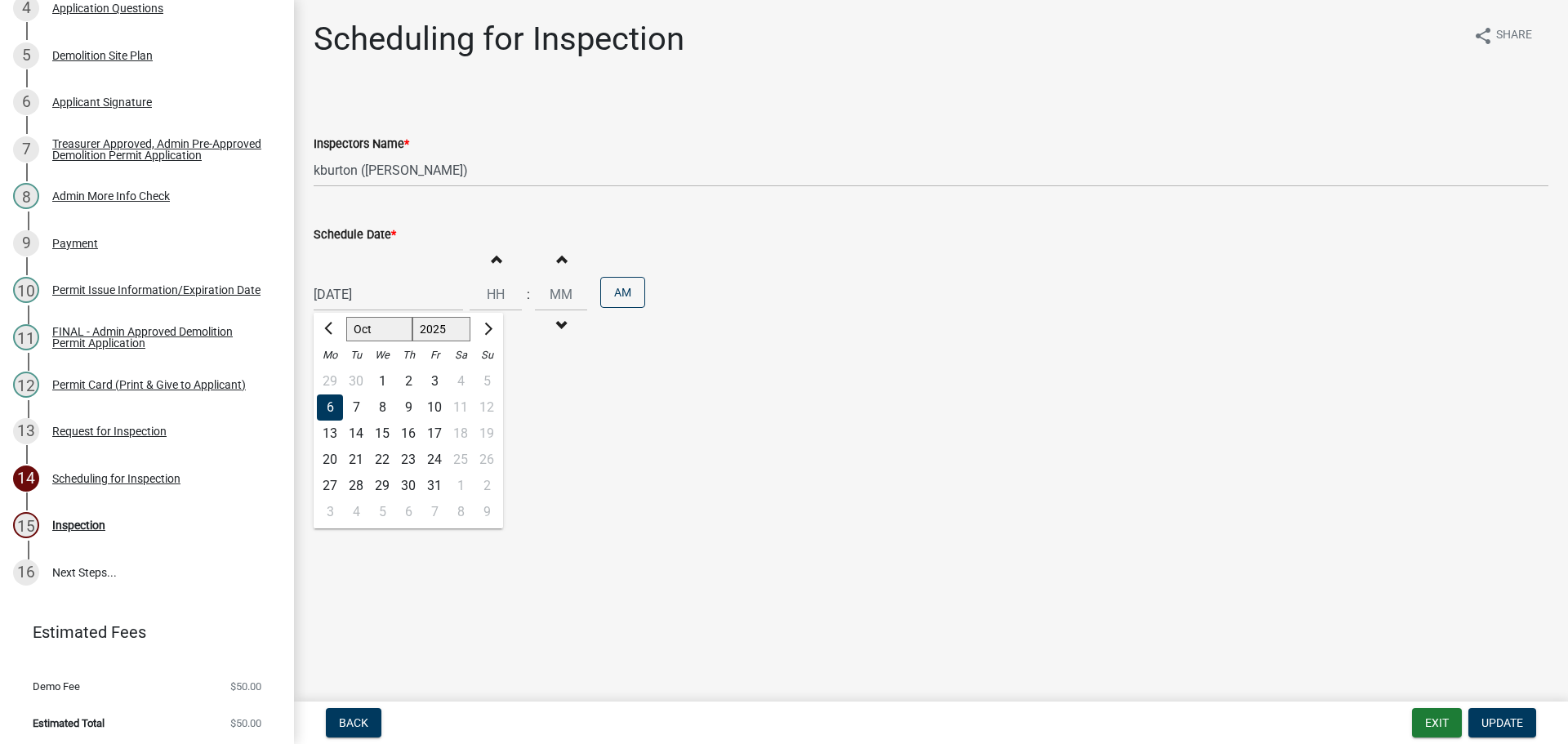
click at [411, 406] on div "9" at bounding box center [408, 407] width 26 height 26
type input "[DATE]"
click at [1518, 718] on span "Update" at bounding box center [1502, 722] width 42 height 13
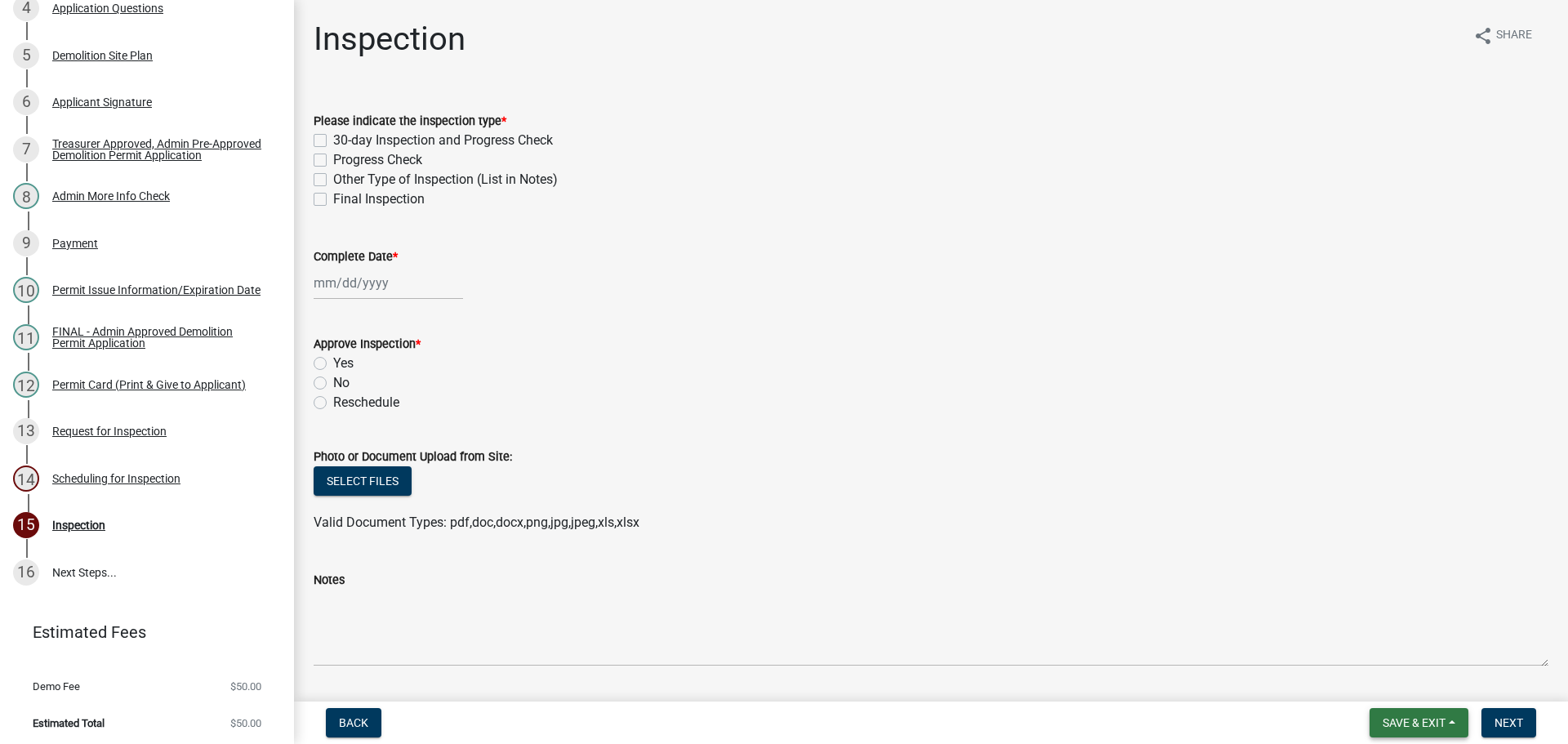
click at [1434, 722] on span "Save & Exit" at bounding box center [1414, 722] width 63 height 13
click at [1410, 684] on button "Save & Exit" at bounding box center [1403, 680] width 131 height 39
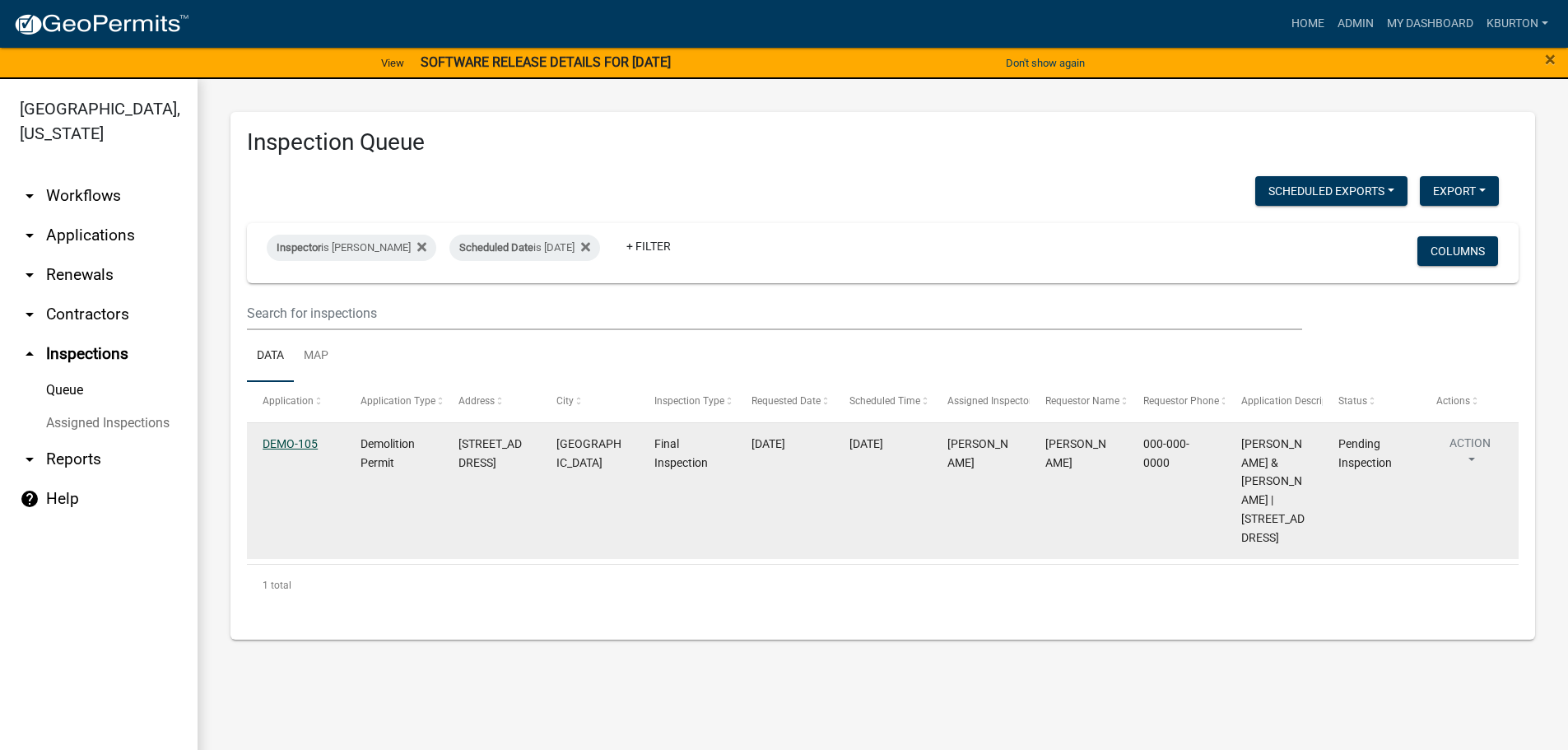
click at [292, 447] on link "DEMO-105" at bounding box center [290, 443] width 55 height 13
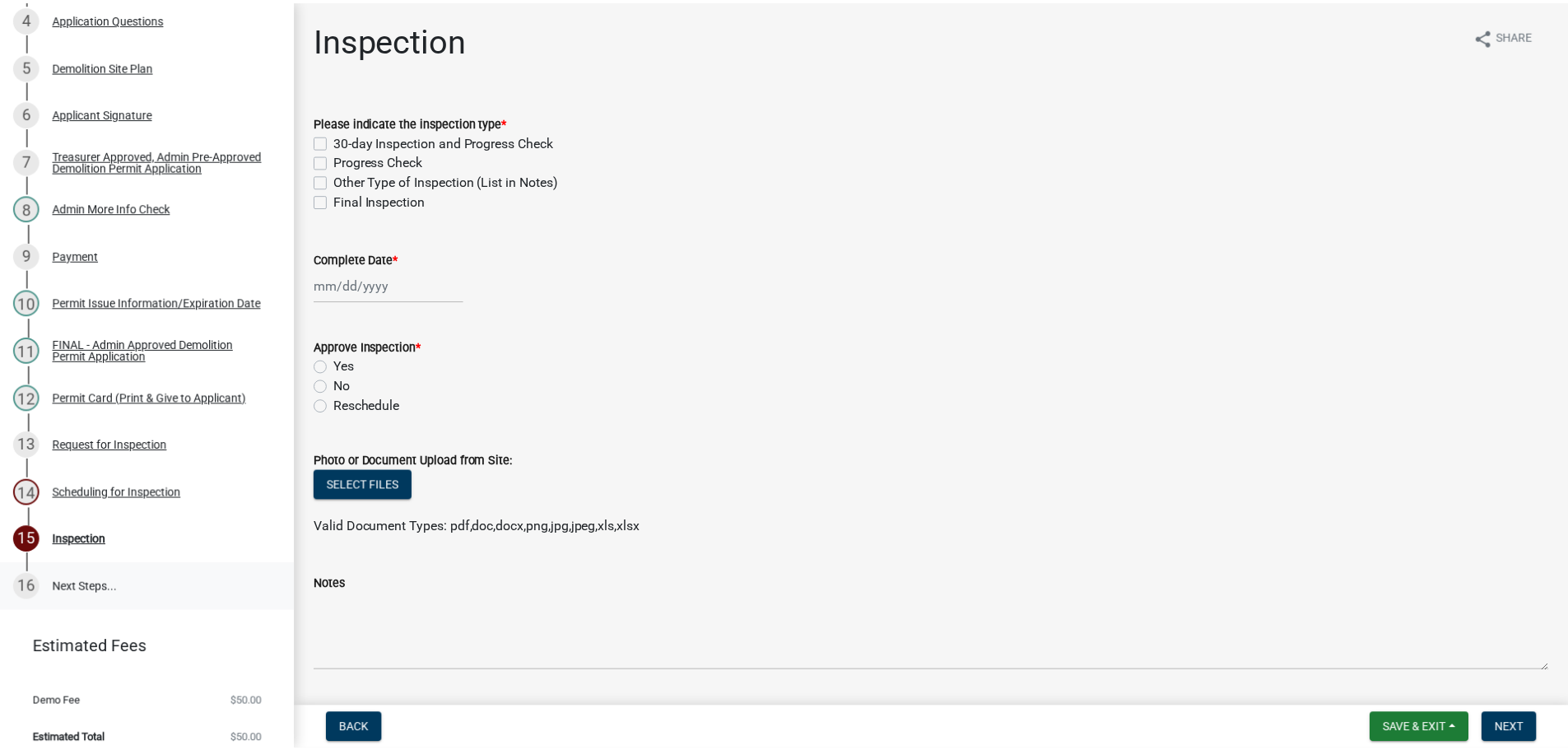
scroll to position [407, 0]
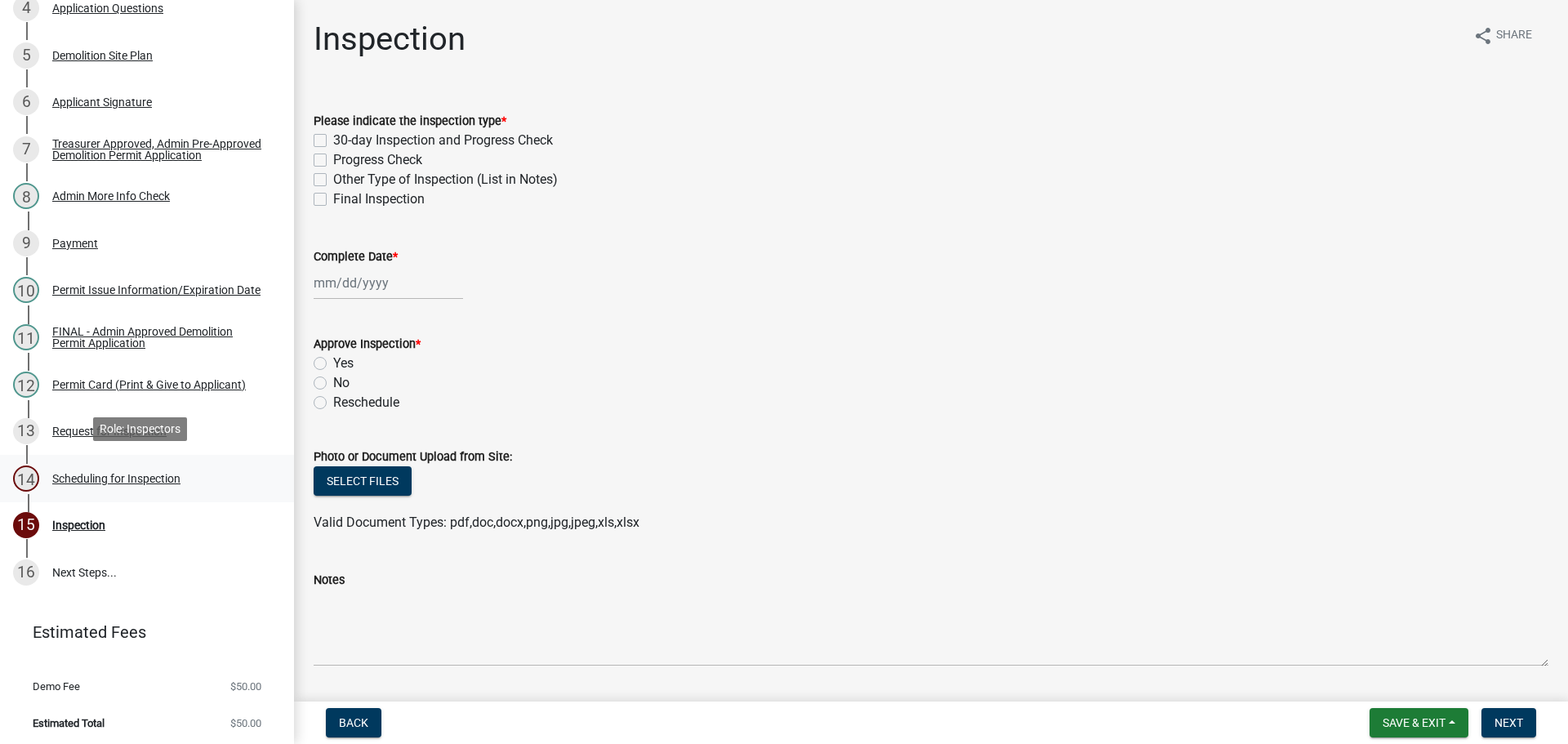
click at [168, 477] on div "Scheduling for Inspection" at bounding box center [116, 478] width 128 height 11
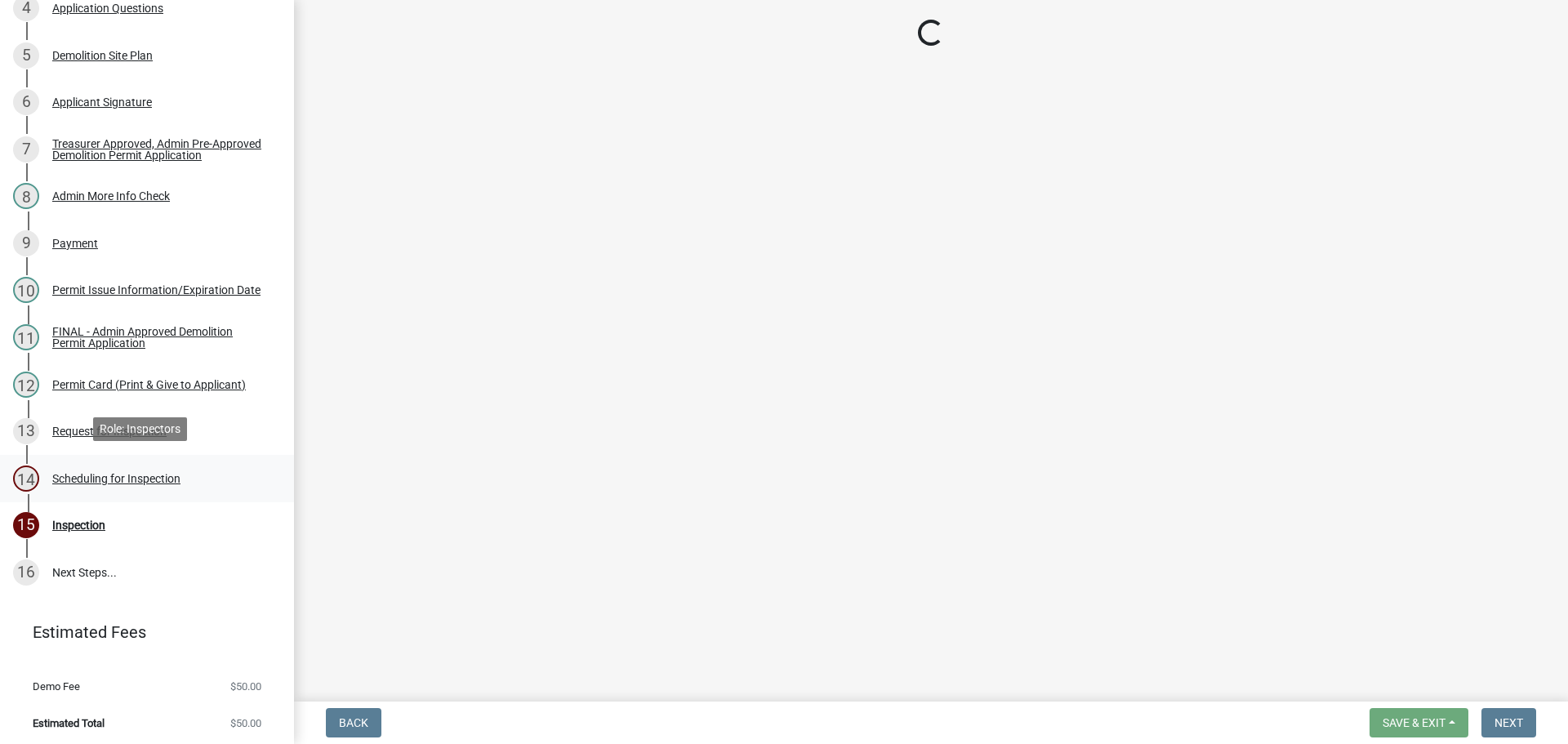
select select "25b75ae6-03c7-4280-9b34-fcf63005d5e5"
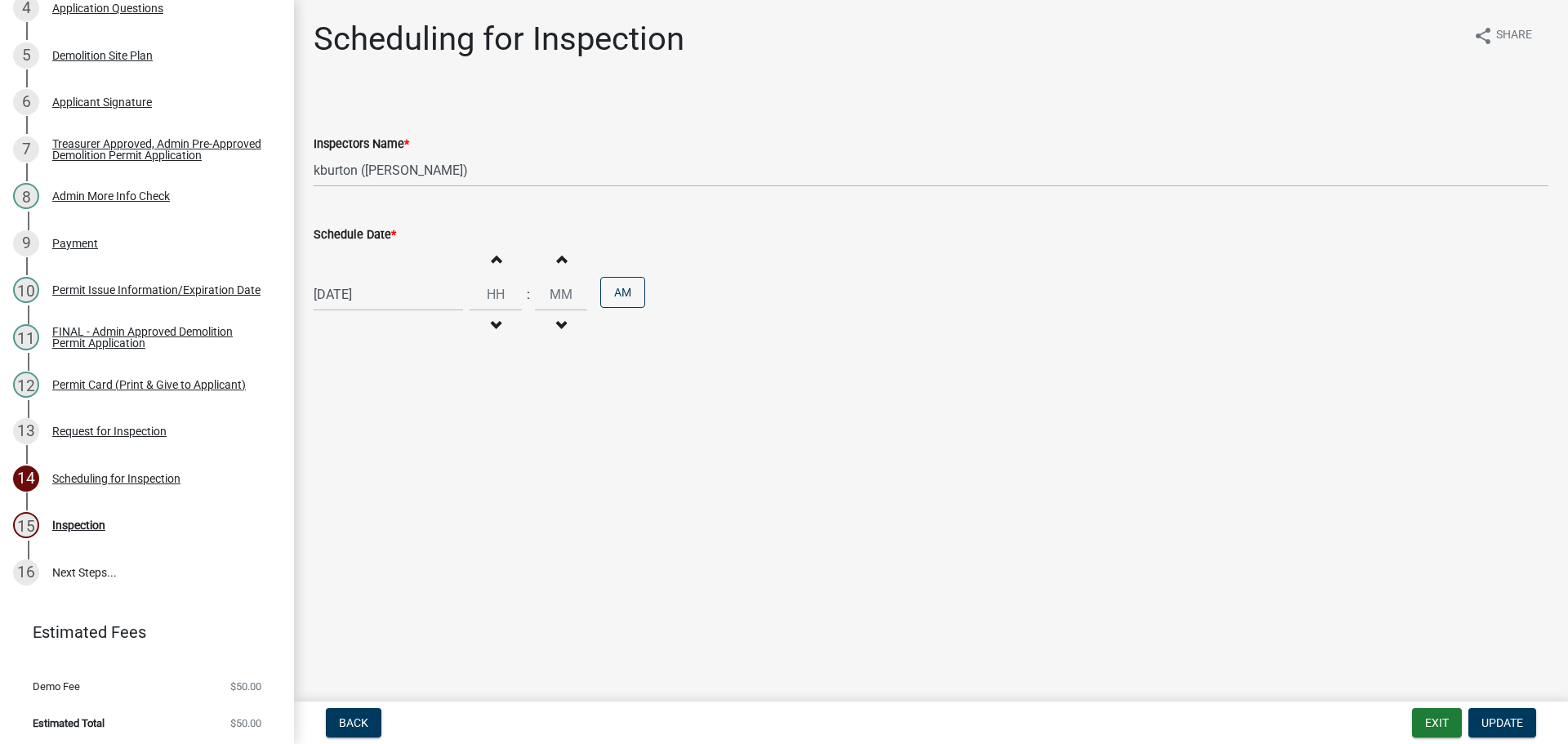
click at [374, 240] on label "Schedule Date *" at bounding box center [354, 235] width 83 height 11
click at [374, 277] on input "[DATE]" at bounding box center [388, 294] width 149 height 33
select select "10"
select select "2025"
click at [364, 410] on div "7" at bounding box center [356, 407] width 26 height 26
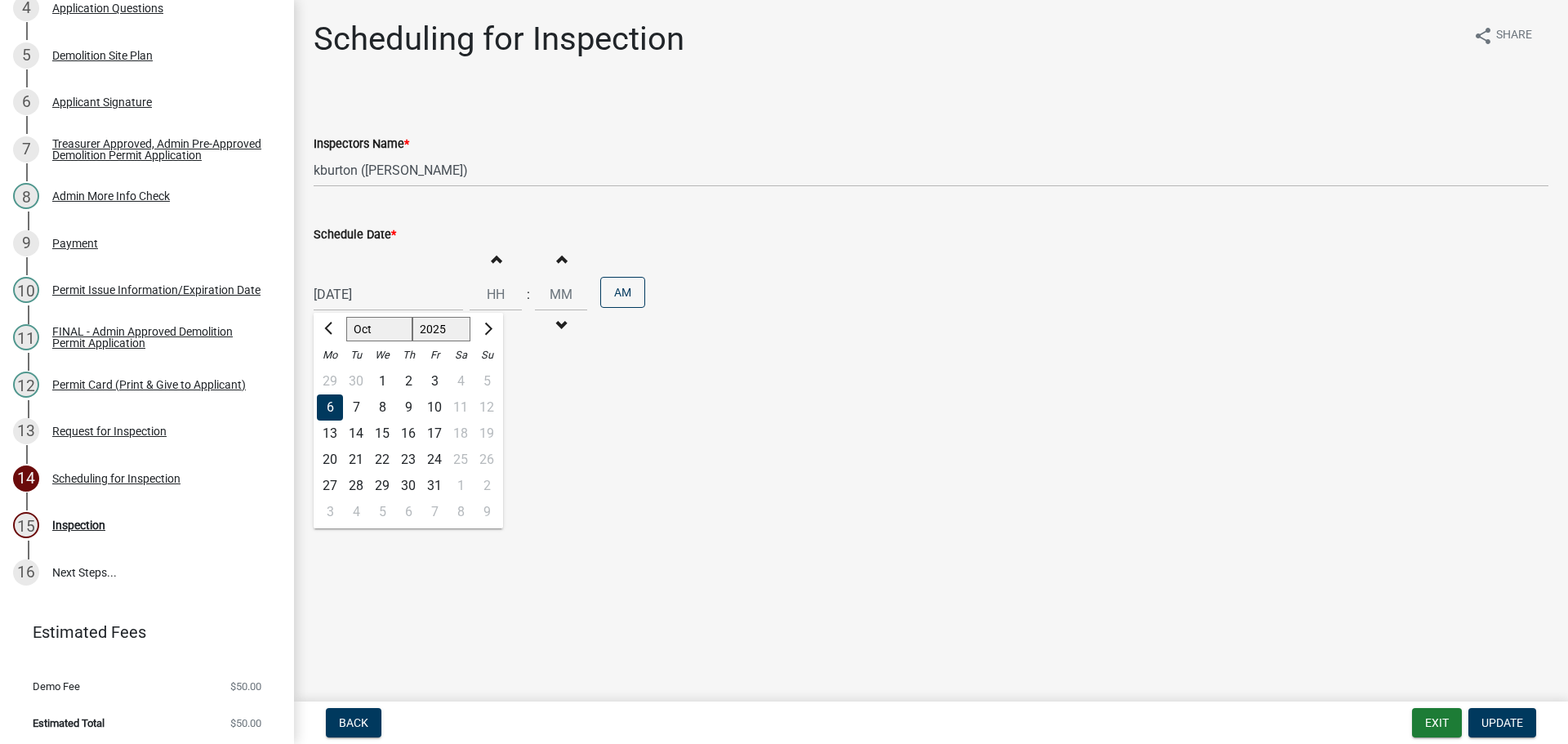
type input "[DATE]"
click at [1508, 716] on span "Update" at bounding box center [1502, 722] width 42 height 13
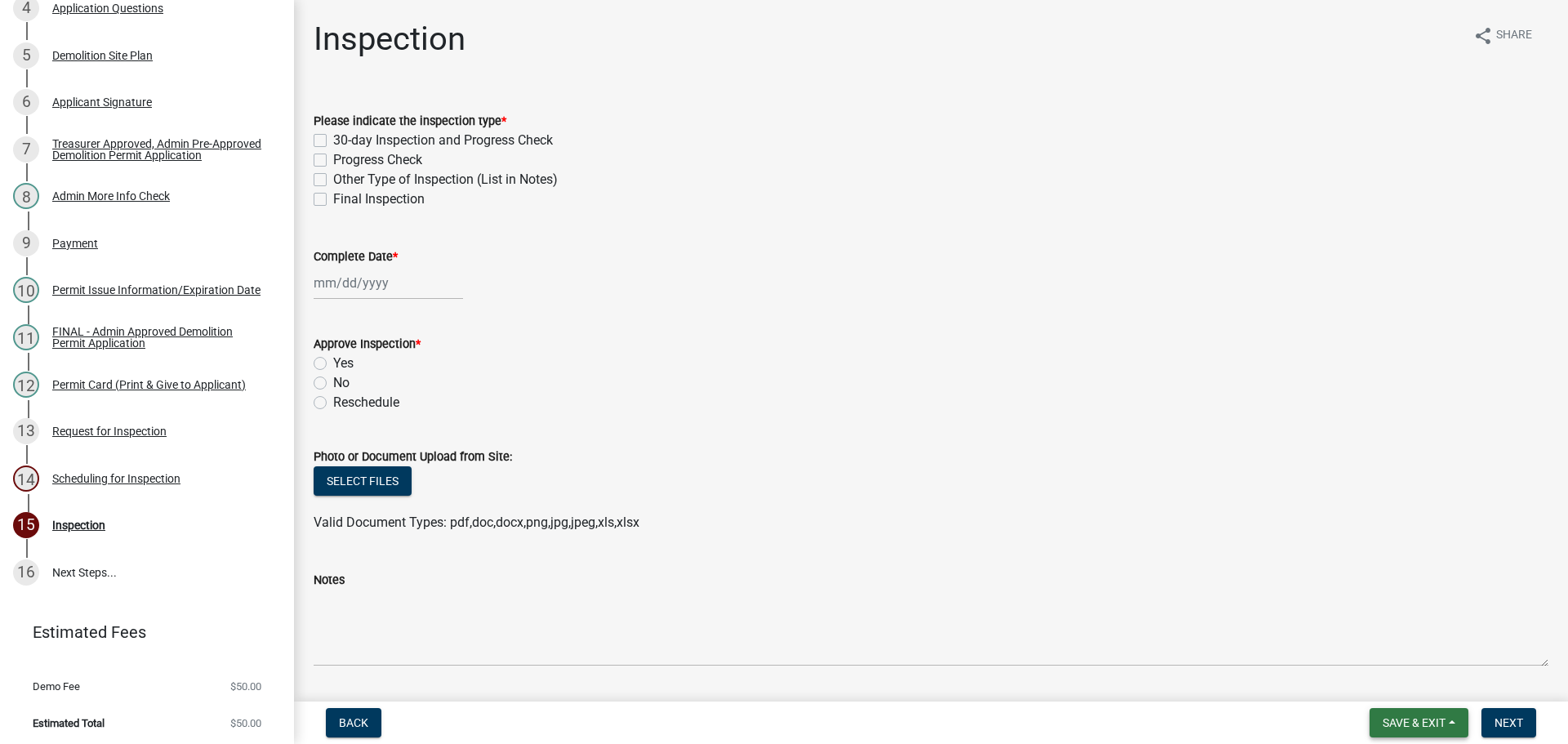
click at [1430, 729] on span "Save & Exit" at bounding box center [1414, 722] width 63 height 13
click at [1400, 690] on button "Save & Exit" at bounding box center [1403, 680] width 131 height 39
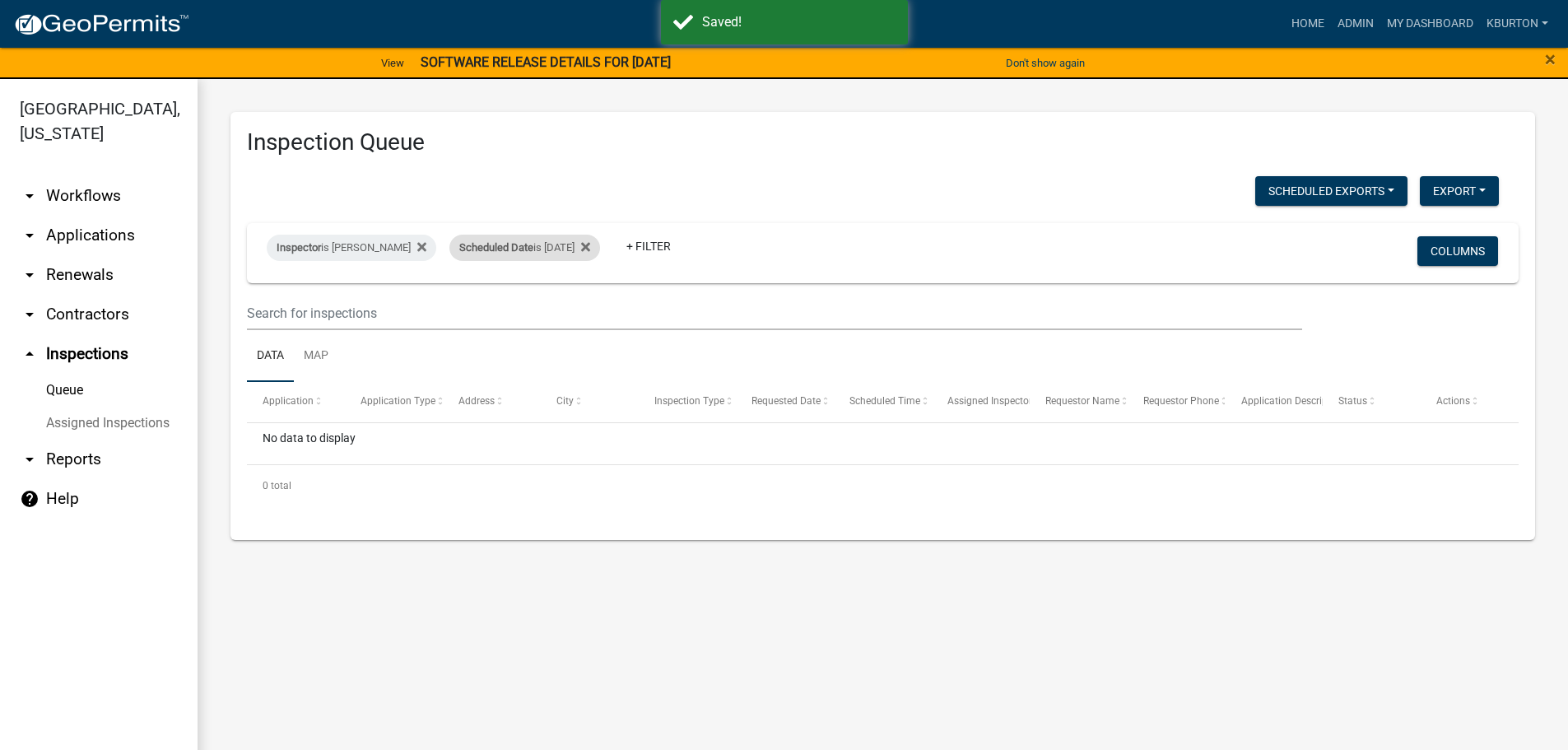
click at [545, 251] on div "Scheduled Date is [DATE]" at bounding box center [525, 248] width 151 height 27
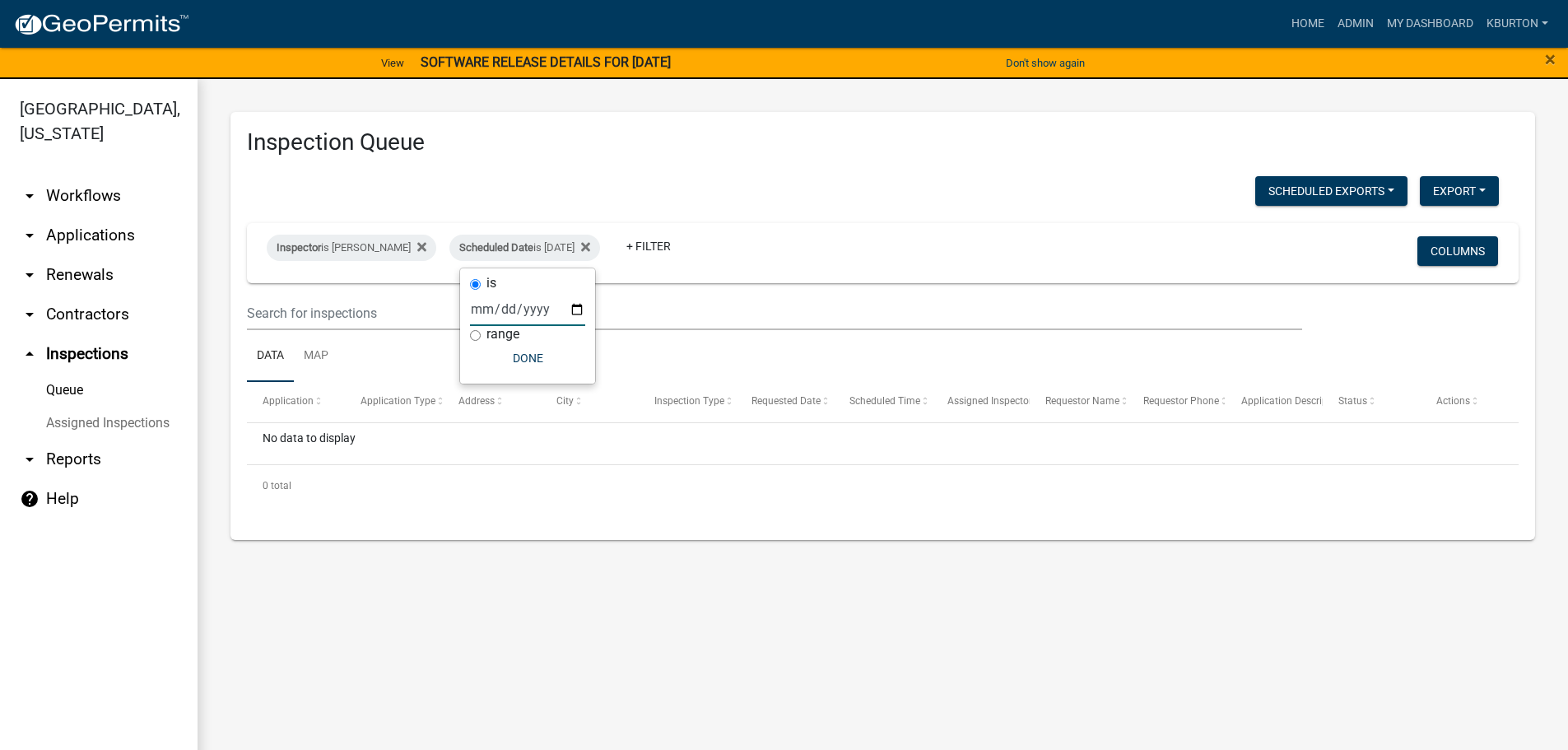
click at [575, 301] on input "[DATE]" at bounding box center [527, 309] width 115 height 34
type input "[DATE]"
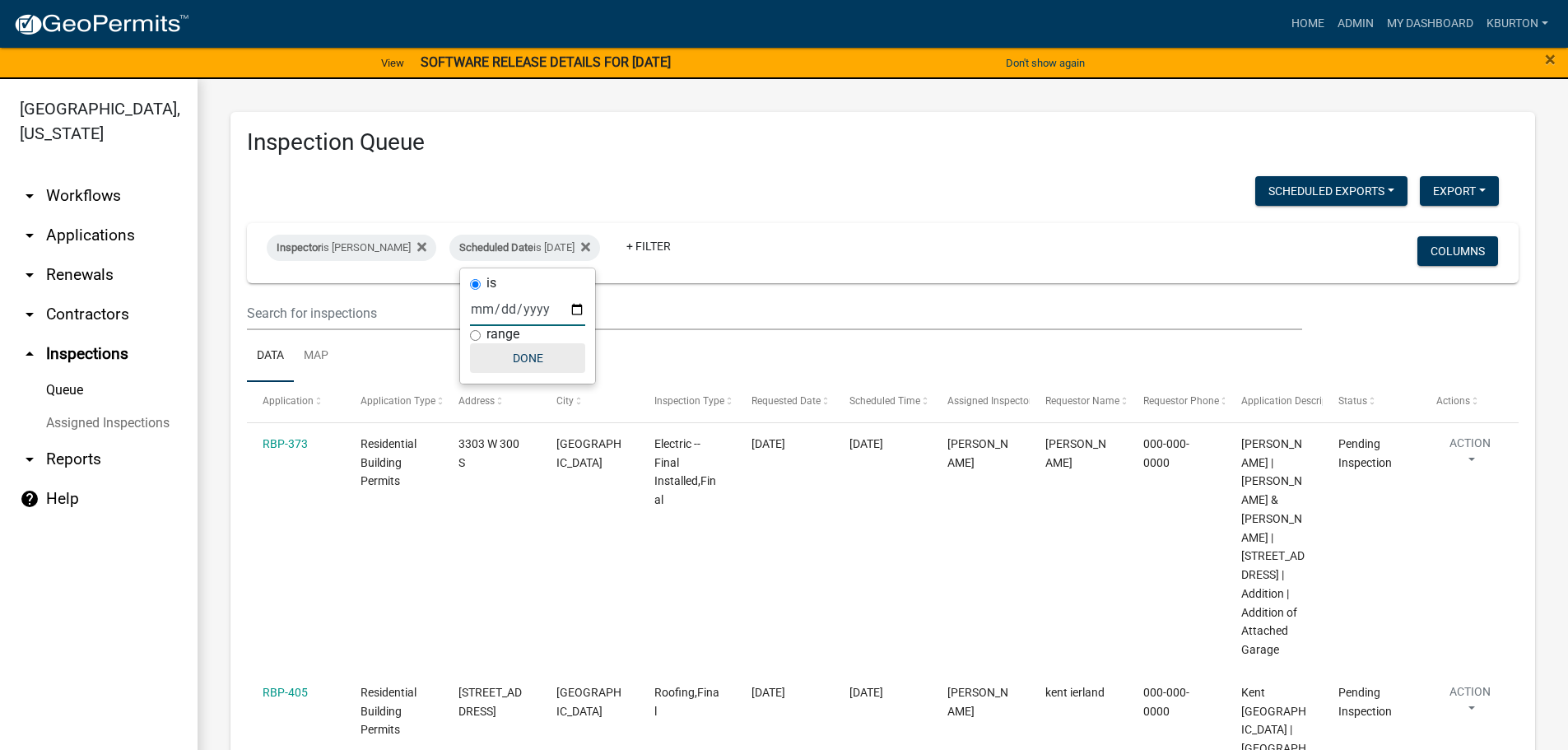
click at [538, 358] on button "Done" at bounding box center [527, 358] width 115 height 29
